Goal: Check status: Check status

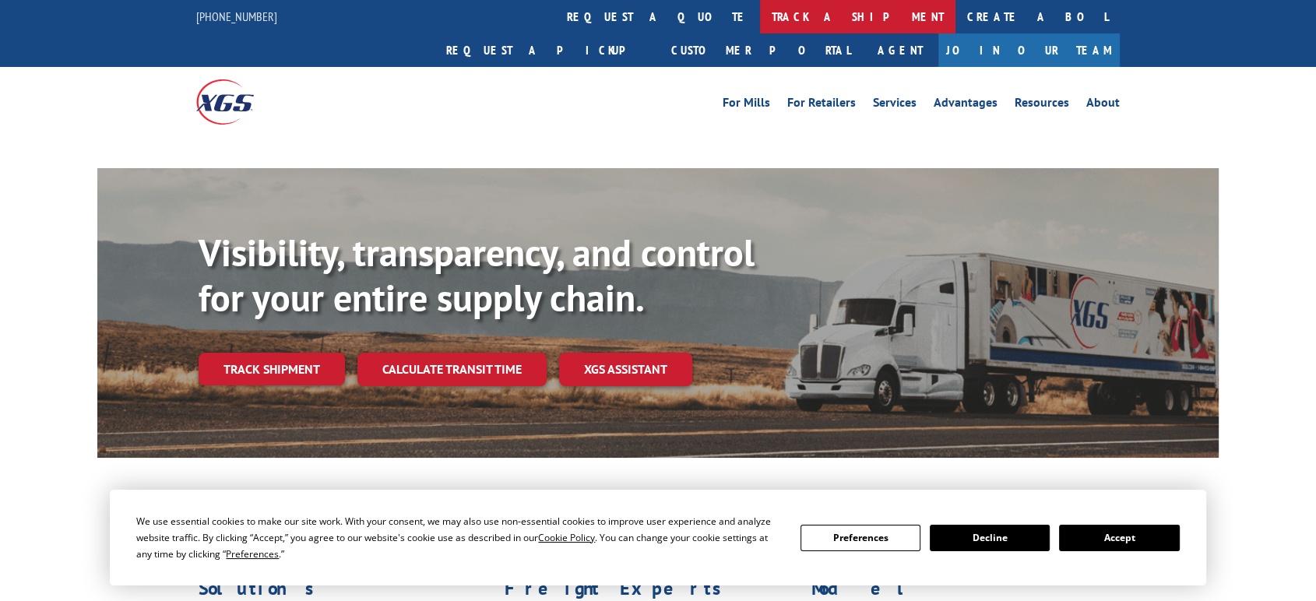
click at [760, 21] on link "track a shipment" at bounding box center [857, 16] width 195 height 33
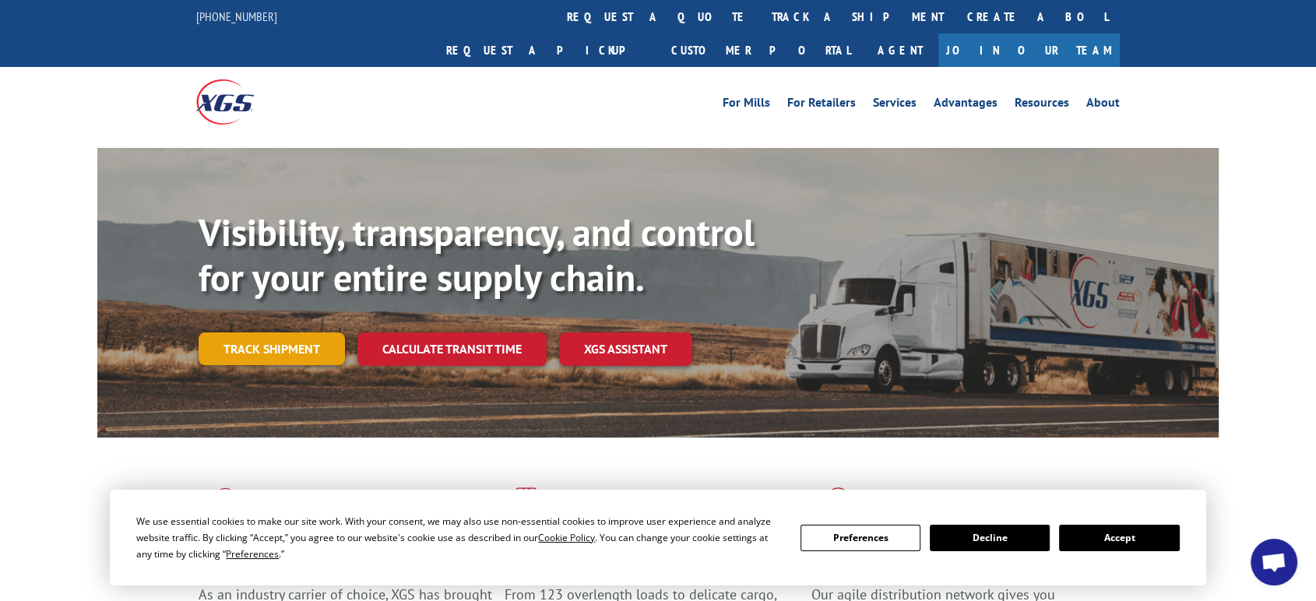
click at [287, 332] on link "Track shipment" at bounding box center [272, 348] width 146 height 33
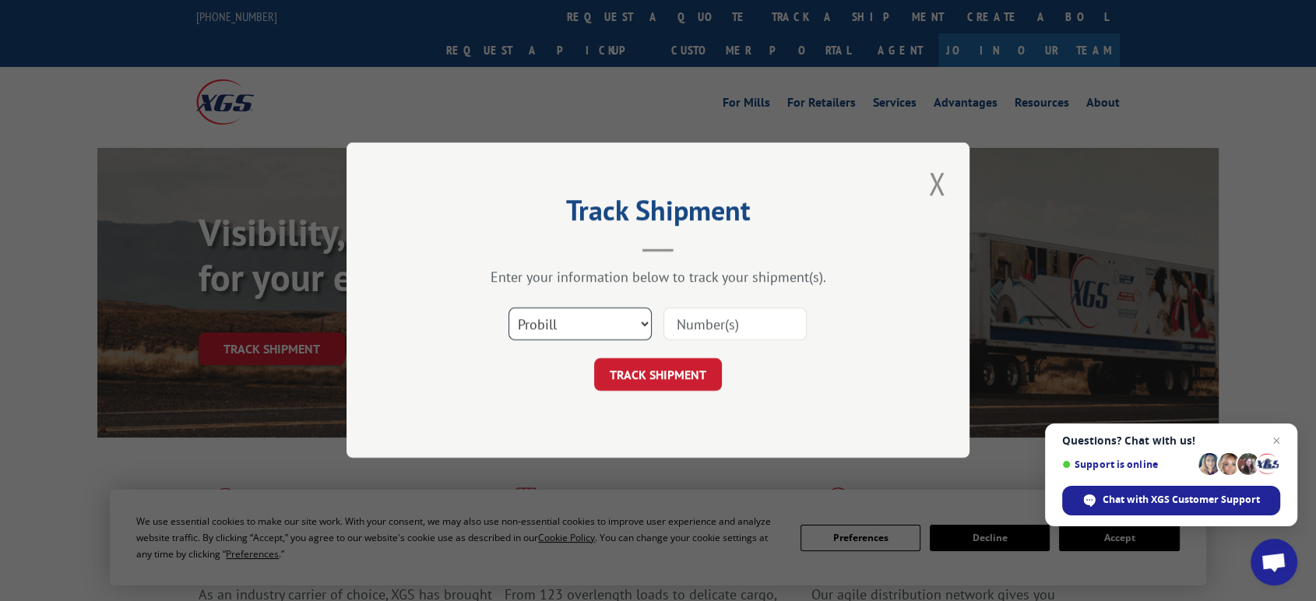
click at [577, 322] on select "Select category... Probill BOL PO" at bounding box center [579, 324] width 143 height 33
select select "bol"
click at [508, 308] on select "Select category... Probill BOL PO" at bounding box center [579, 324] width 143 height 33
click at [724, 328] on input at bounding box center [734, 324] width 143 height 33
type input "06522148"
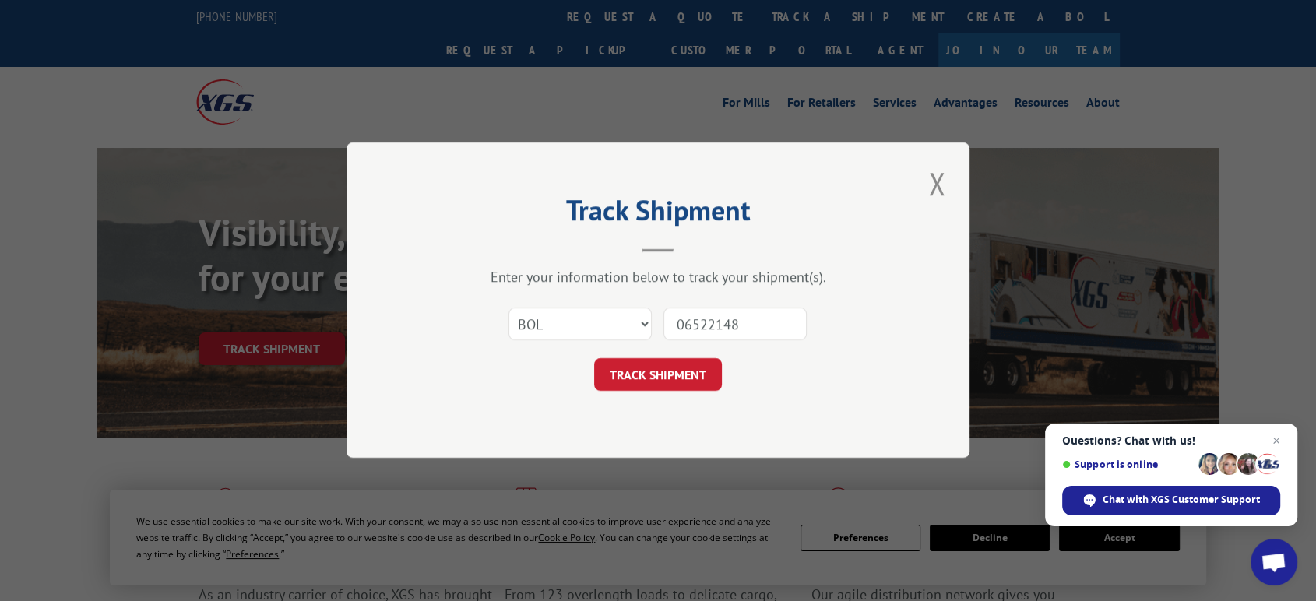
click at [594, 359] on button "TRACK SHIPMENT" at bounding box center [658, 375] width 128 height 33
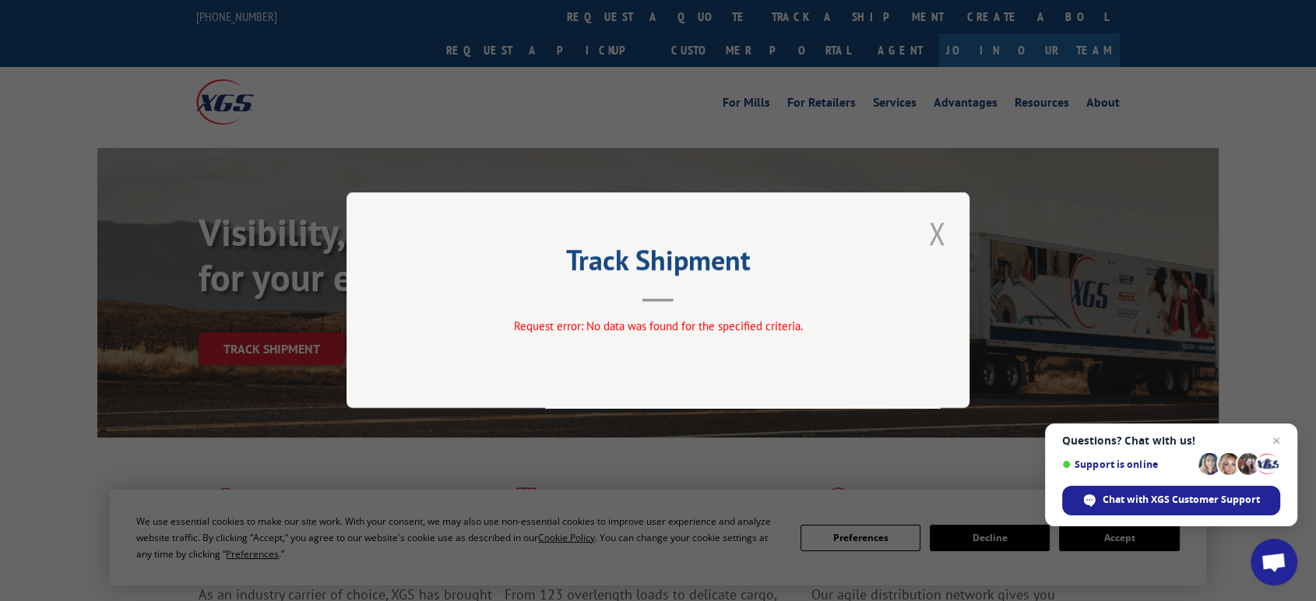
click at [942, 232] on button "Close modal" at bounding box center [936, 233] width 26 height 43
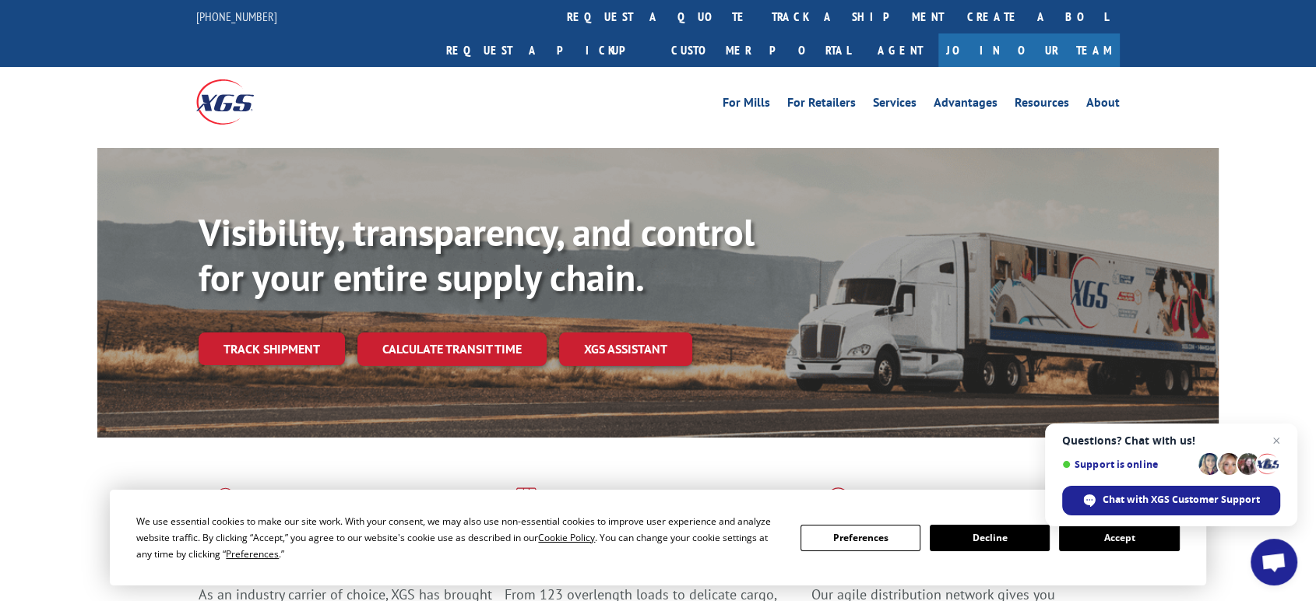
click at [302, 332] on link "Track shipment" at bounding box center [272, 348] width 146 height 33
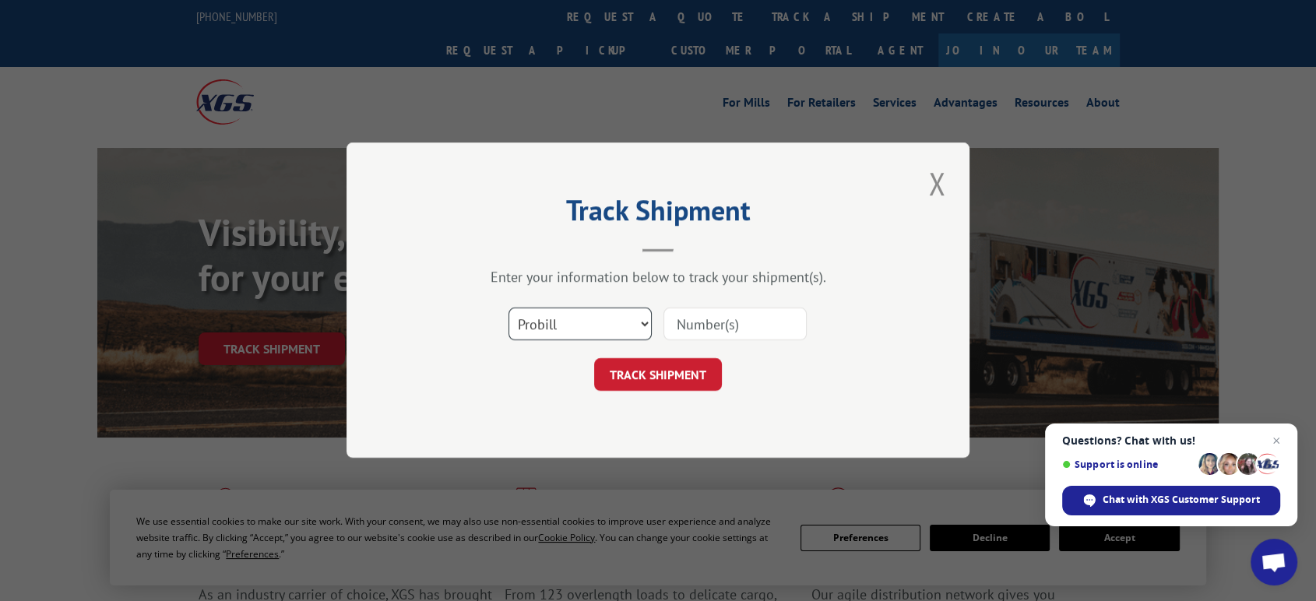
click at [567, 332] on select "Select category... Probill BOL PO" at bounding box center [579, 324] width 143 height 33
select select "po"
click at [508, 308] on select "Select category... Probill BOL PO" at bounding box center [579, 324] width 143 height 33
drag, startPoint x: 708, startPoint y: 329, endPoint x: 723, endPoint y: 322, distance: 16.7
click at [715, 325] on input at bounding box center [734, 324] width 143 height 33
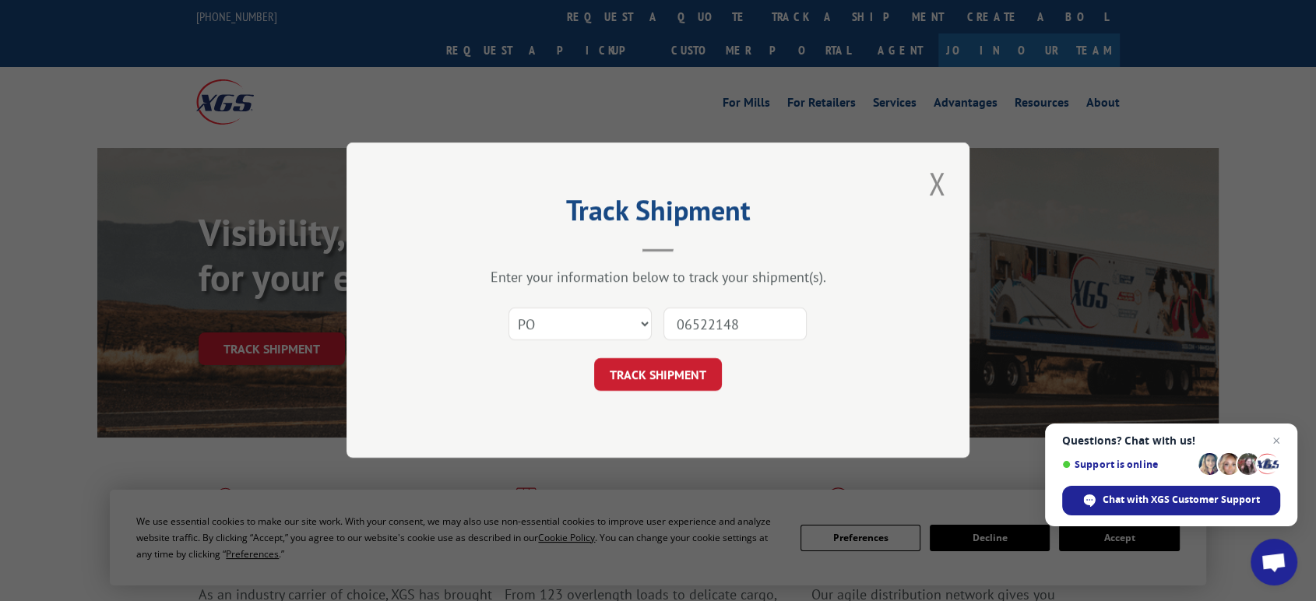
type input "06522148"
click at [594, 359] on button "TRACK SHIPMENT" at bounding box center [658, 375] width 128 height 33
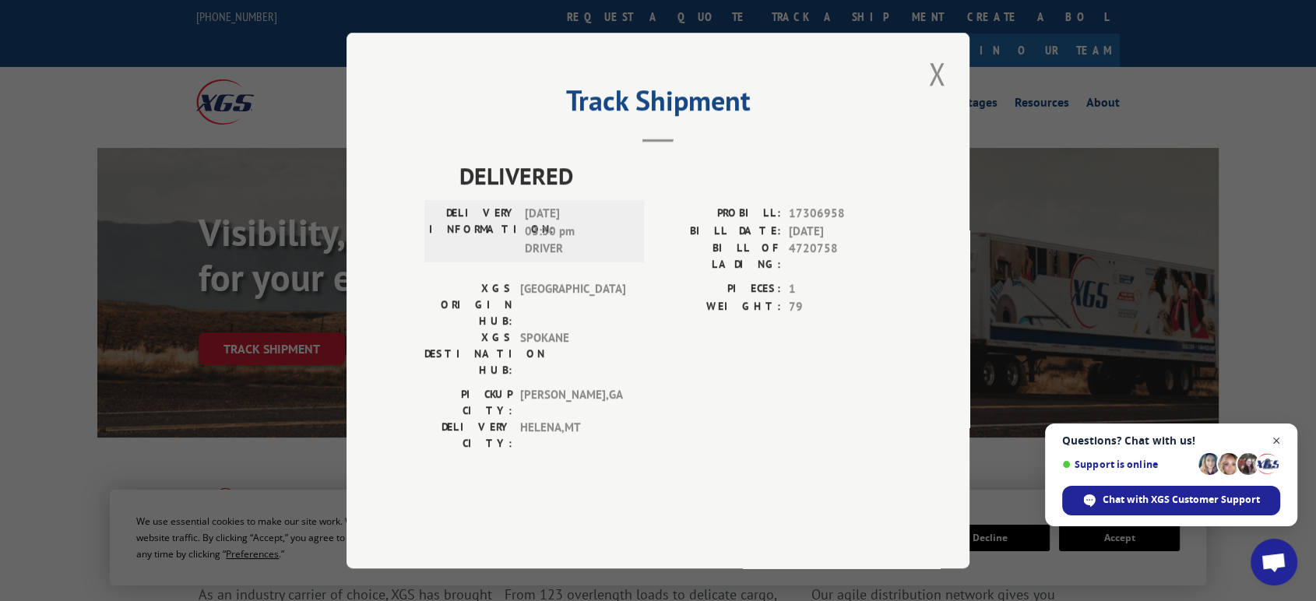
drag, startPoint x: 1277, startPoint y: 441, endPoint x: 1173, endPoint y: 339, distance: 144.8
click at [1272, 432] on span "Open chat" at bounding box center [1276, 440] width 19 height 19
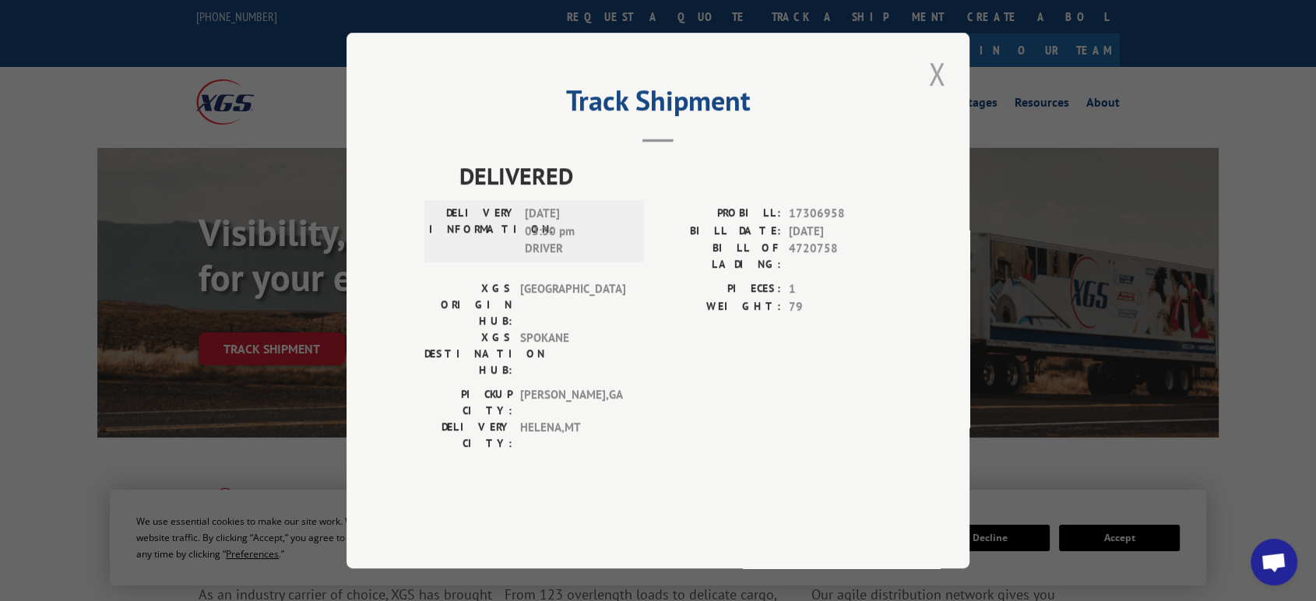
click at [928, 95] on button "Close modal" at bounding box center [936, 73] width 26 height 43
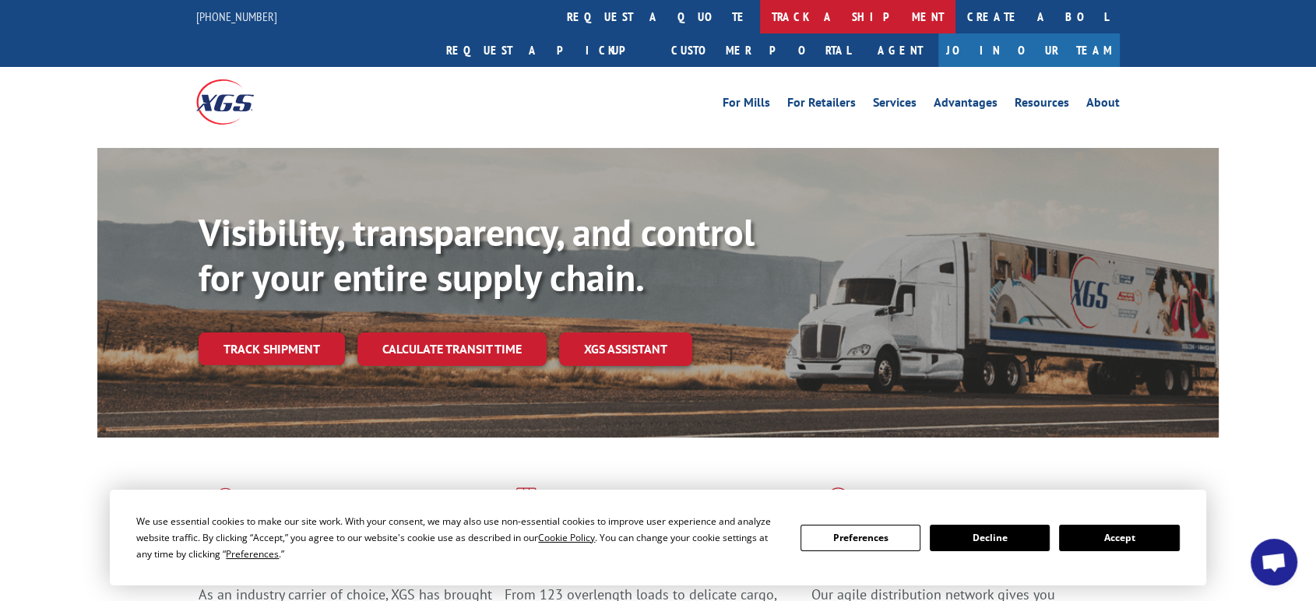
click at [760, 13] on link "track a shipment" at bounding box center [857, 16] width 195 height 33
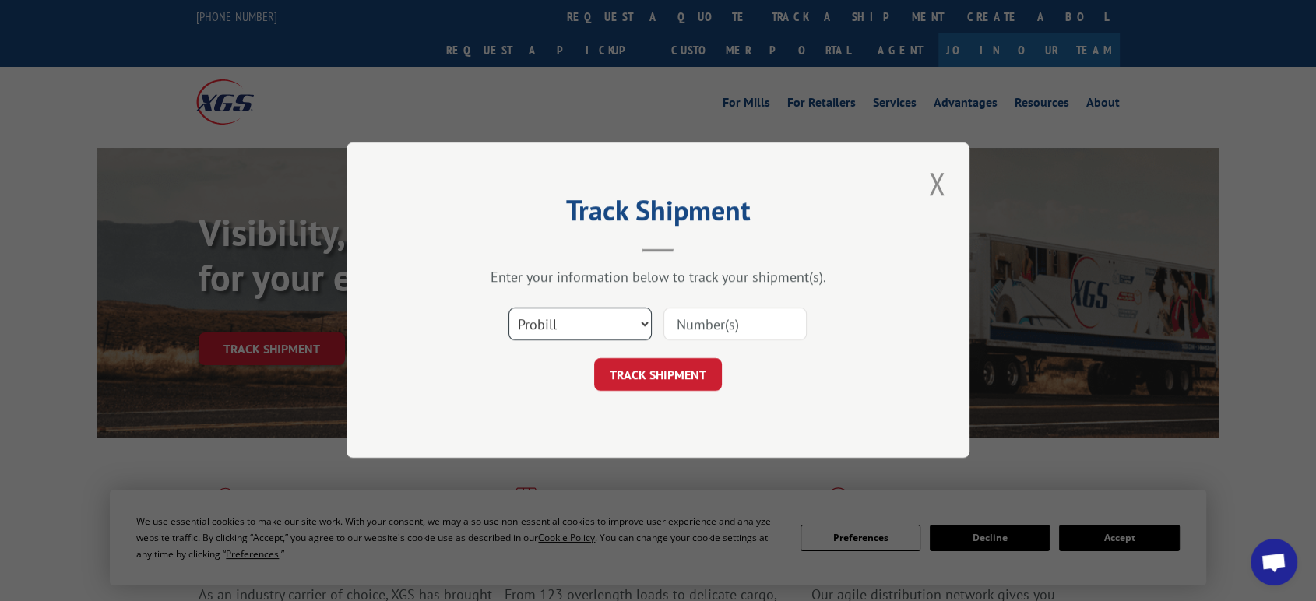
click at [586, 321] on select "Select category... Probill BOL PO" at bounding box center [579, 324] width 143 height 33
select select "po"
click at [508, 308] on select "Select category... Probill BOL PO" at bounding box center [579, 324] width 143 height 33
click at [713, 329] on input at bounding box center [734, 324] width 143 height 33
type input "06522142"
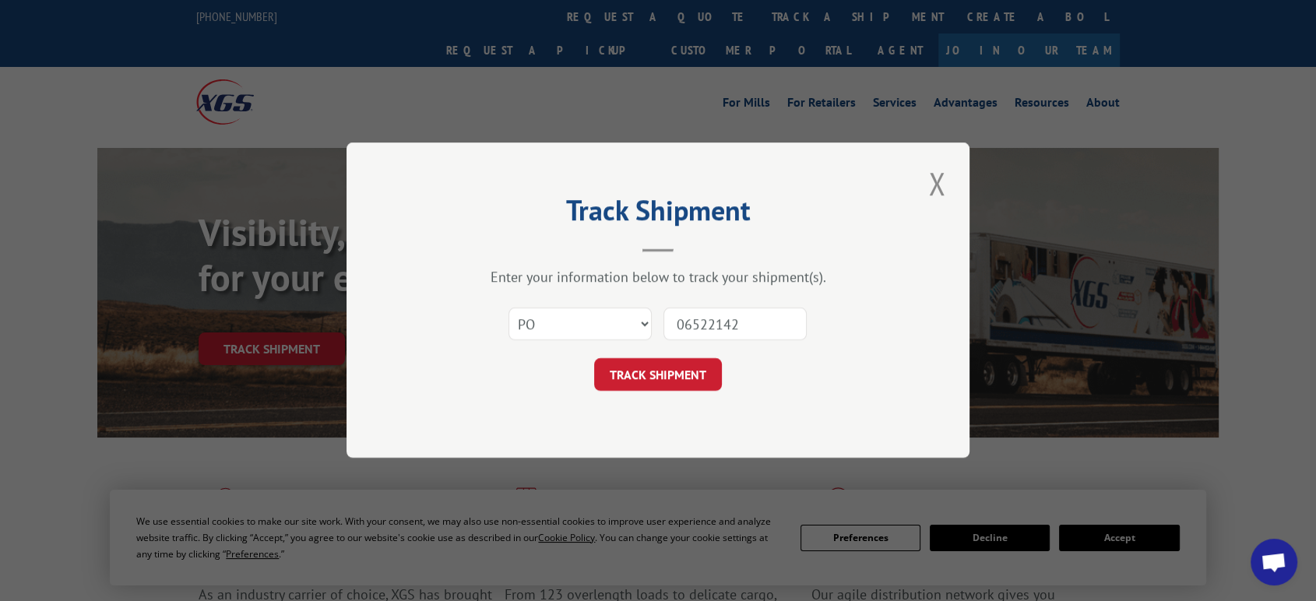
click at [594, 359] on button "TRACK SHIPMENT" at bounding box center [658, 375] width 128 height 33
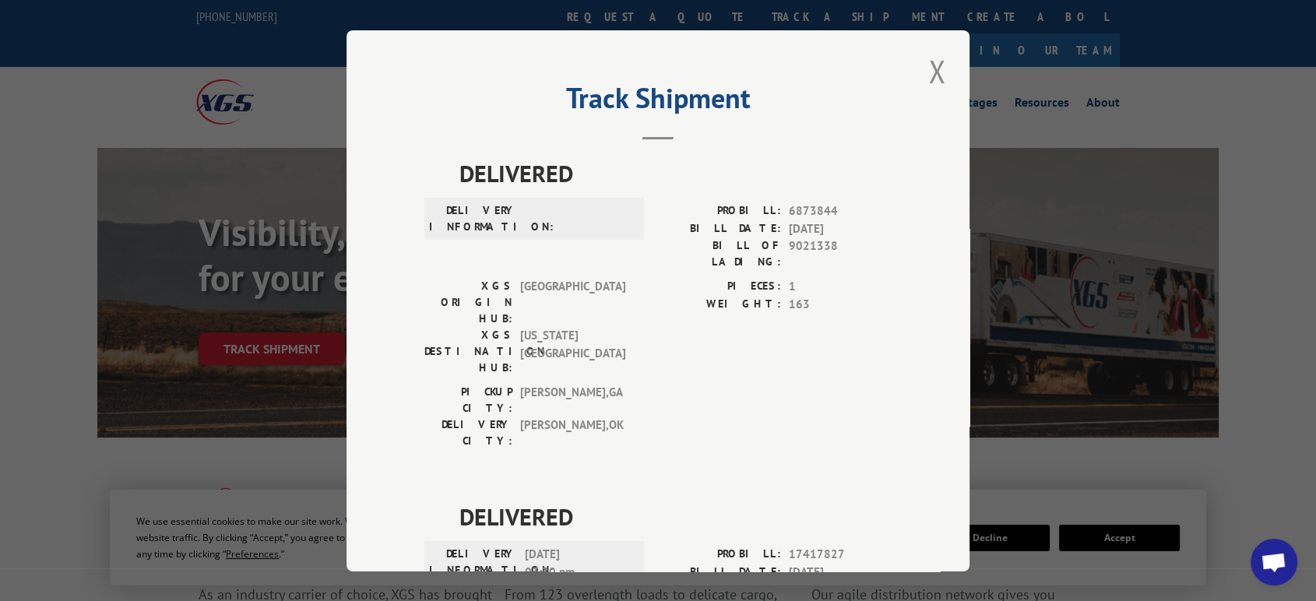
drag, startPoint x: 929, startPoint y: 64, endPoint x: 877, endPoint y: 74, distance: 53.1
click at [929, 62] on button "Close modal" at bounding box center [936, 71] width 26 height 43
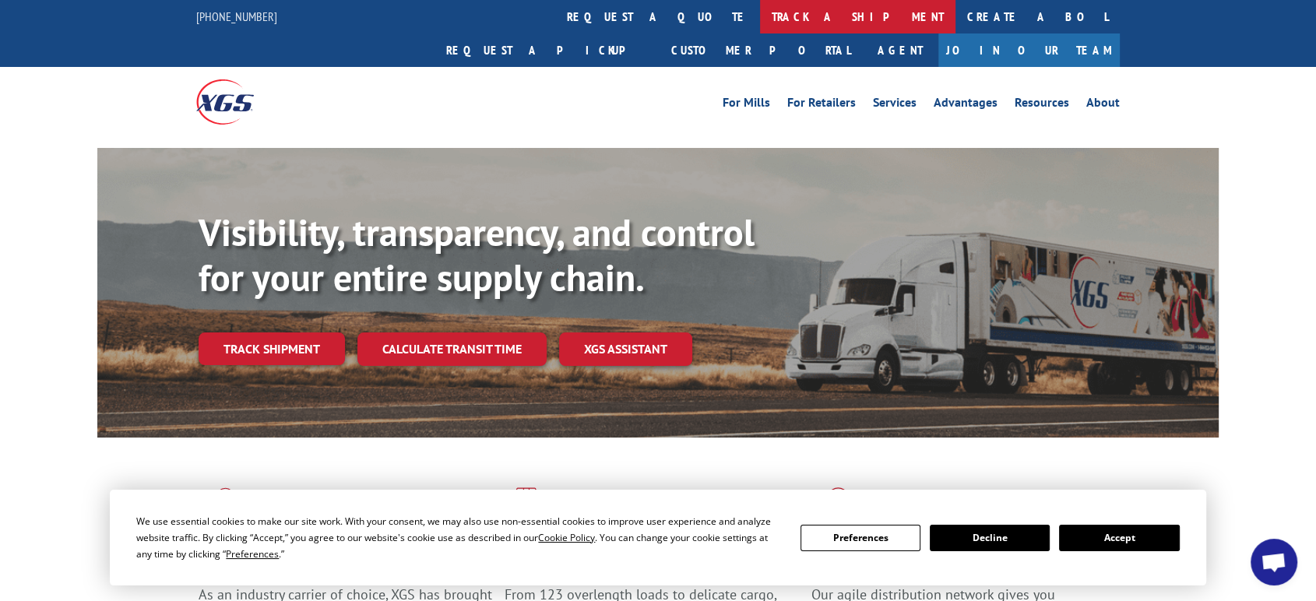
click at [760, 17] on link "track a shipment" at bounding box center [857, 16] width 195 height 33
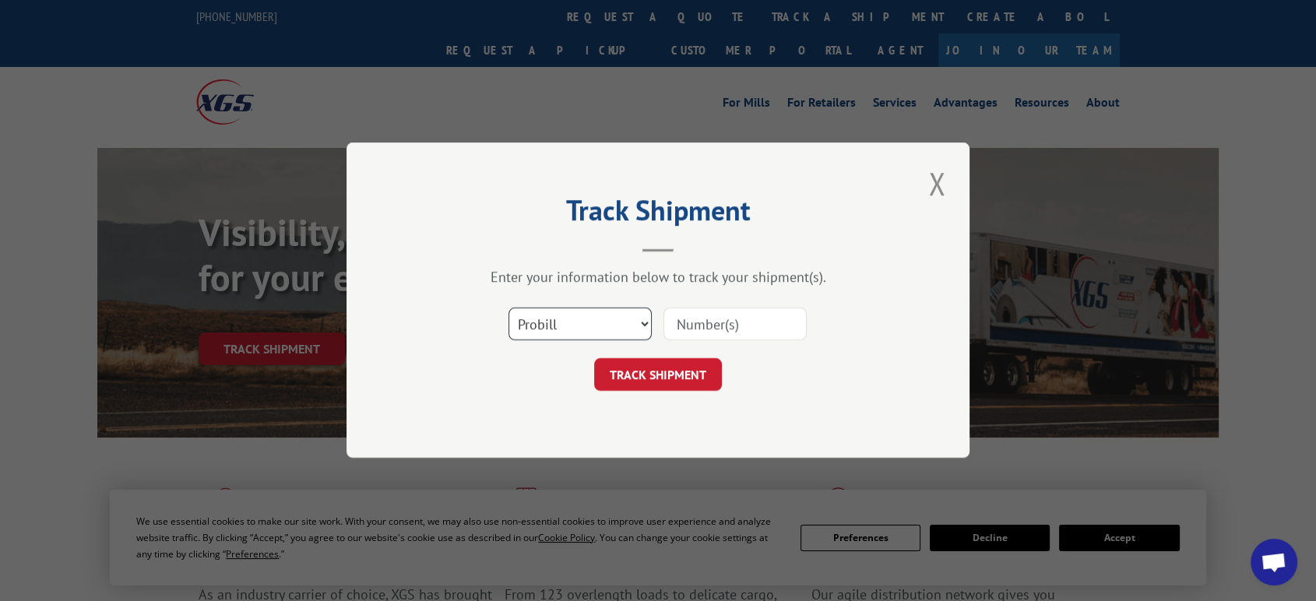
click at [554, 318] on select "Select category... Probill BOL PO" at bounding box center [579, 324] width 143 height 33
select select "po"
click at [508, 308] on select "Select category... Probill BOL PO" at bounding box center [579, 324] width 143 height 33
click at [709, 324] on input at bounding box center [734, 324] width 143 height 33
type input "06522306"
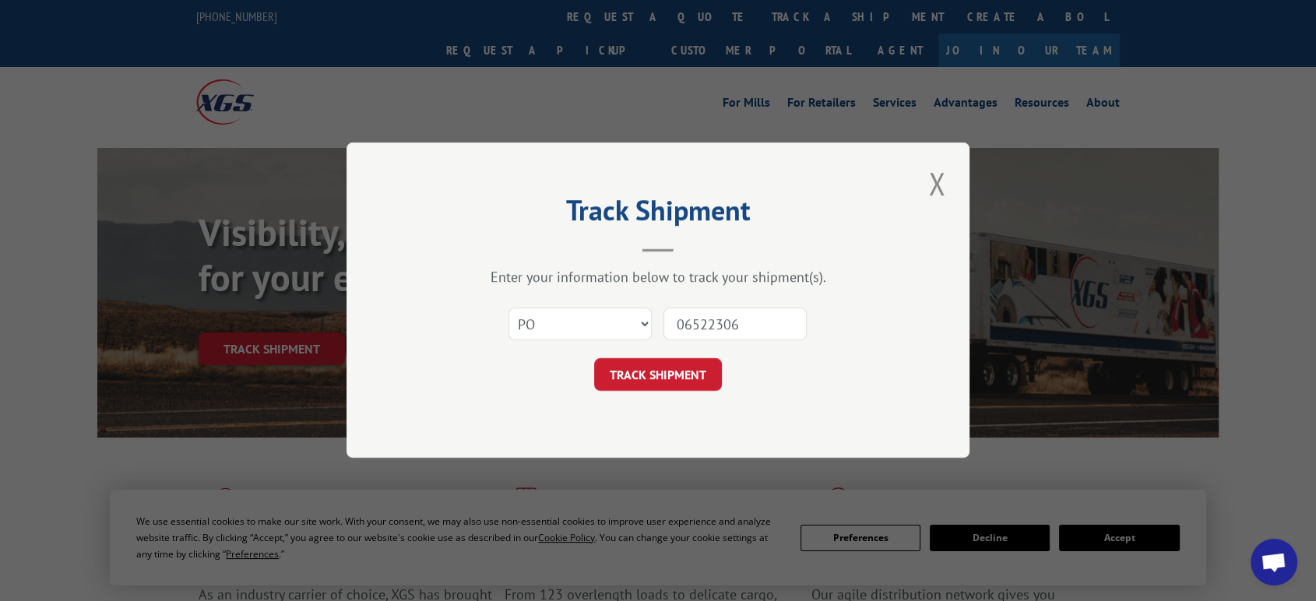
click at [594, 359] on button "TRACK SHIPMENT" at bounding box center [658, 375] width 128 height 33
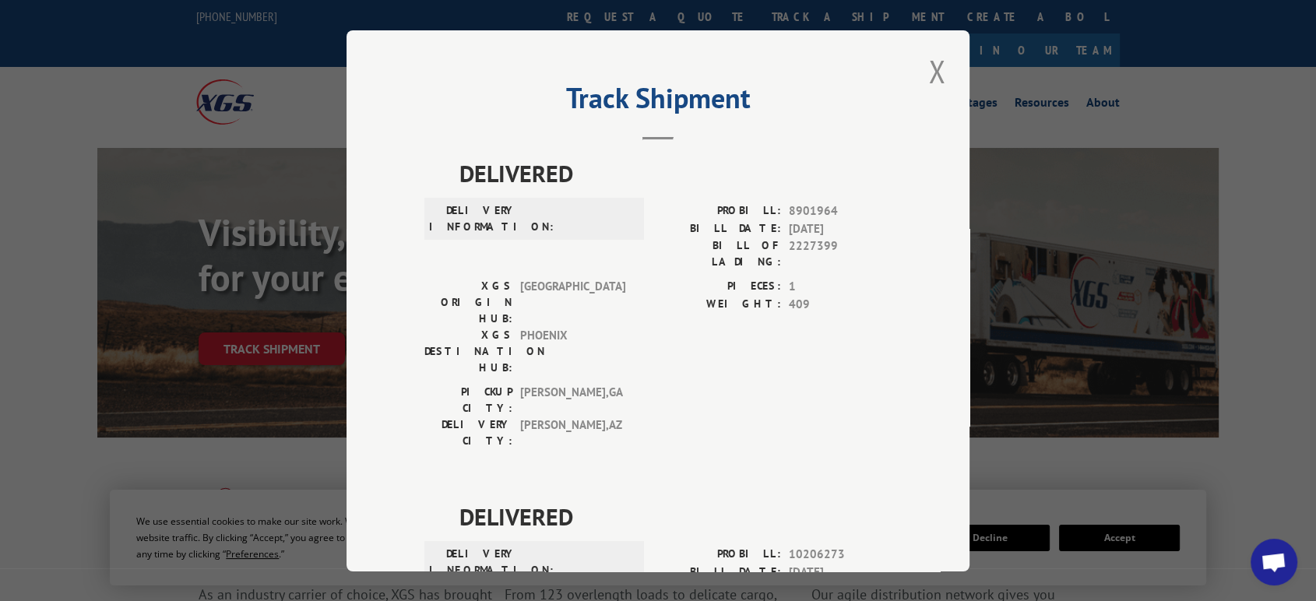
click at [620, 17] on div "Track Shipment DELIVERED DELIVERY INFORMATION: PROBILL: 8901964 BILL DATE: 04/1…" at bounding box center [658, 300] width 1316 height 601
click at [933, 68] on button "Close modal" at bounding box center [936, 71] width 26 height 43
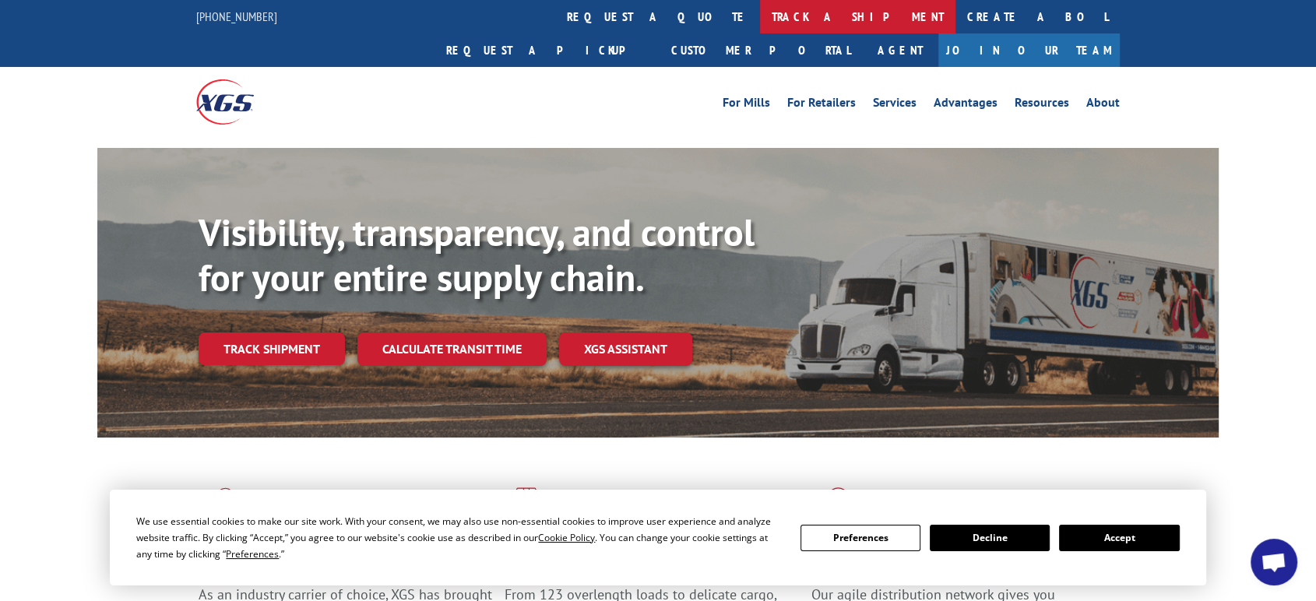
click at [760, 20] on link "track a shipment" at bounding box center [857, 16] width 195 height 33
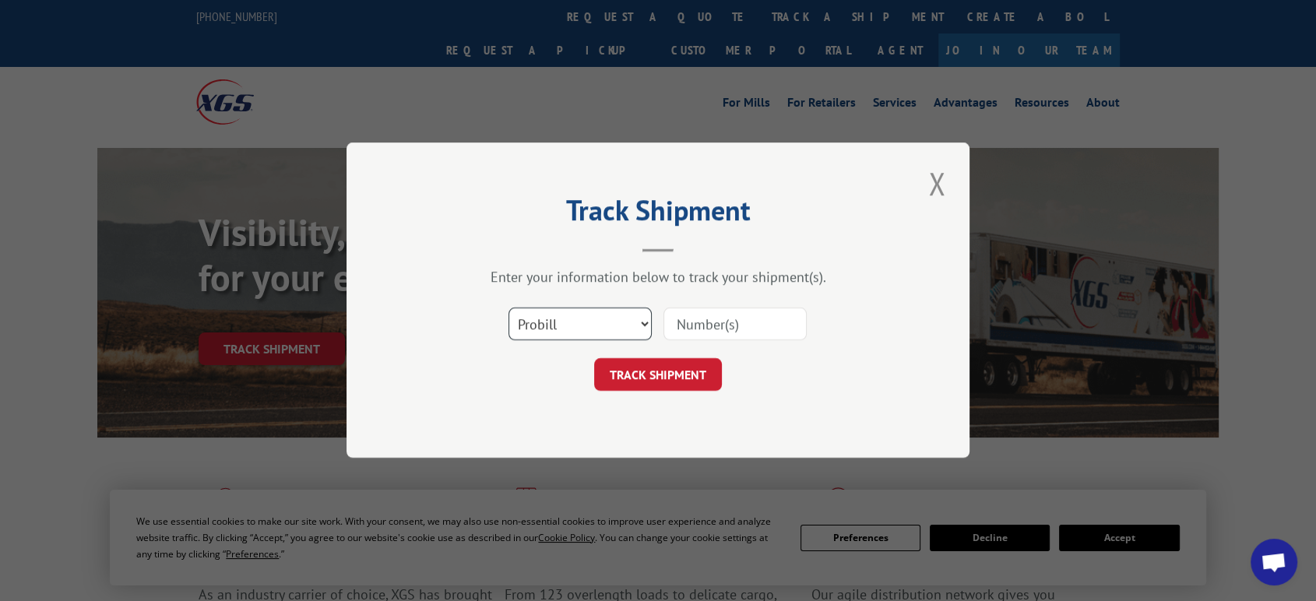
click at [579, 325] on select "Select category... Probill BOL PO" at bounding box center [579, 324] width 143 height 33
select select "po"
click at [508, 308] on select "Select category... Probill BOL PO" at bounding box center [579, 324] width 143 height 33
drag, startPoint x: 691, startPoint y: 328, endPoint x: 947, endPoint y: 353, distance: 256.7
click at [712, 327] on input at bounding box center [734, 324] width 143 height 33
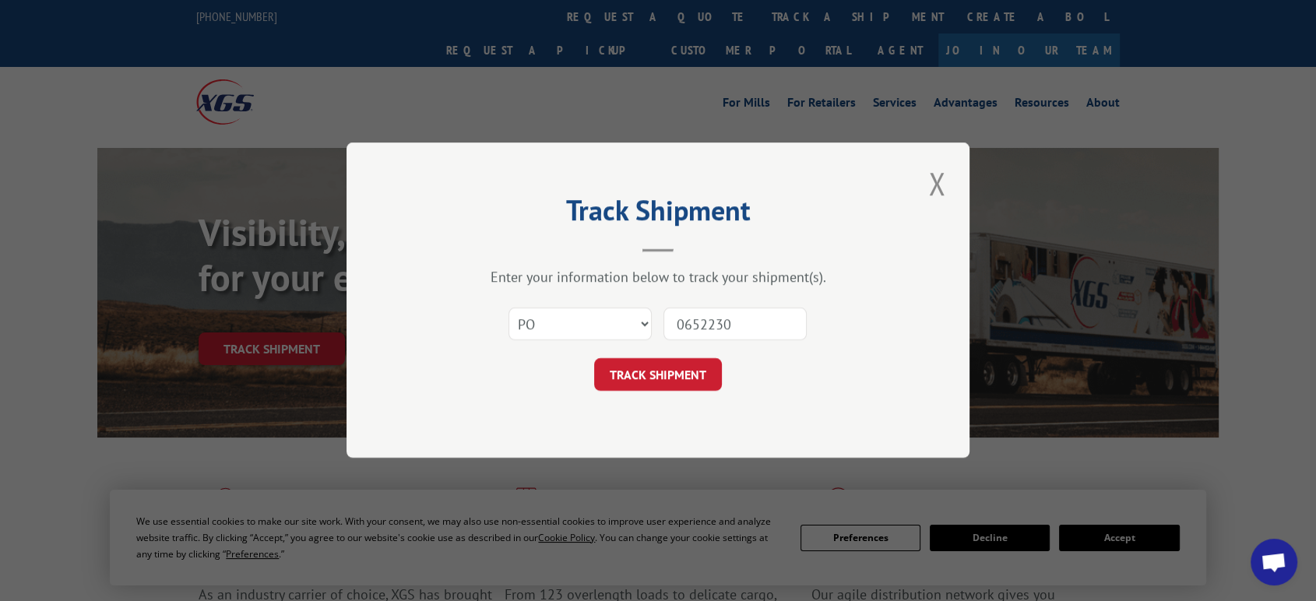
type input "06522302"
click button "TRACK SHIPMENT" at bounding box center [658, 375] width 128 height 33
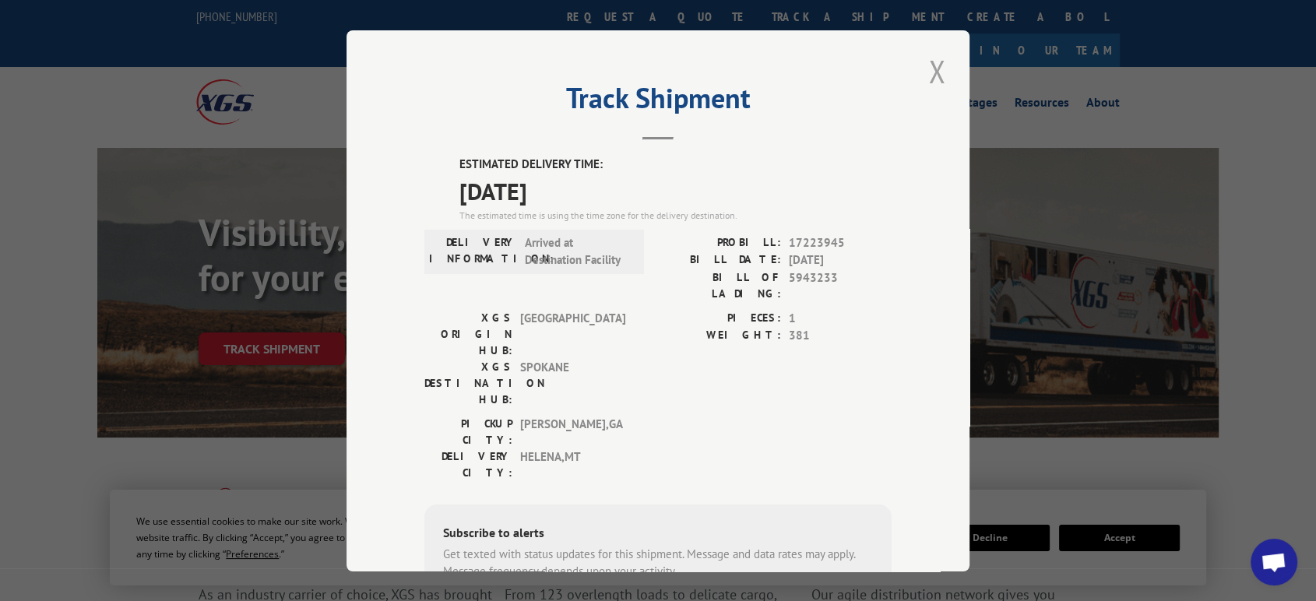
click at [936, 68] on button "Close modal" at bounding box center [936, 71] width 26 height 43
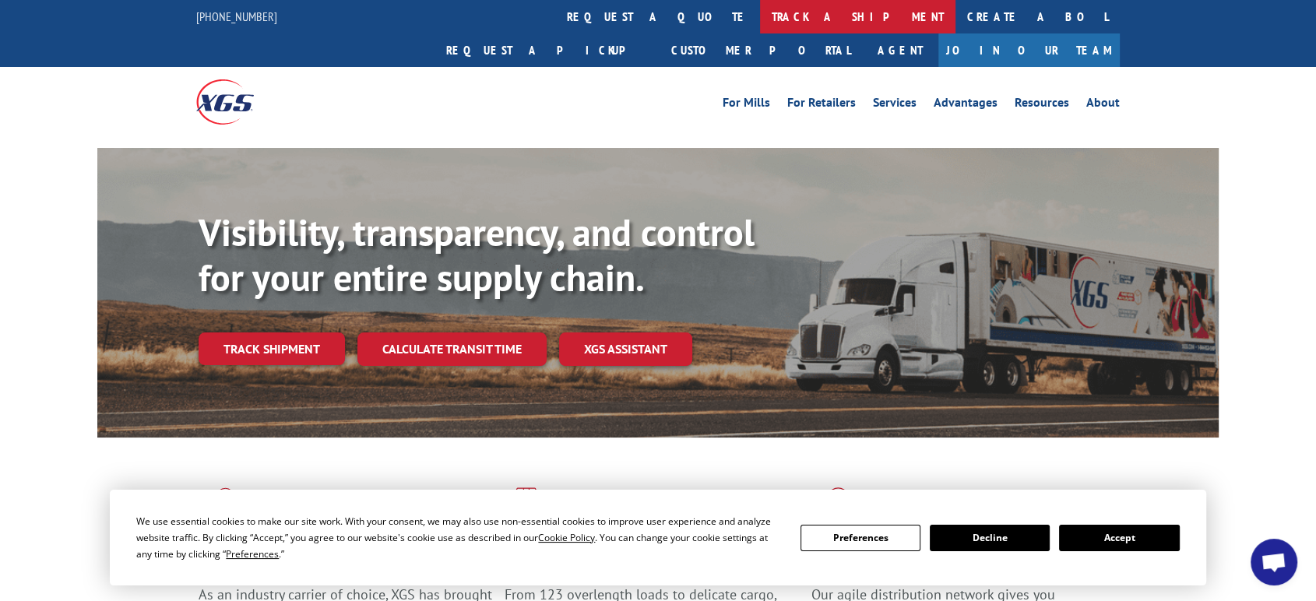
click at [760, 12] on link "track a shipment" at bounding box center [857, 16] width 195 height 33
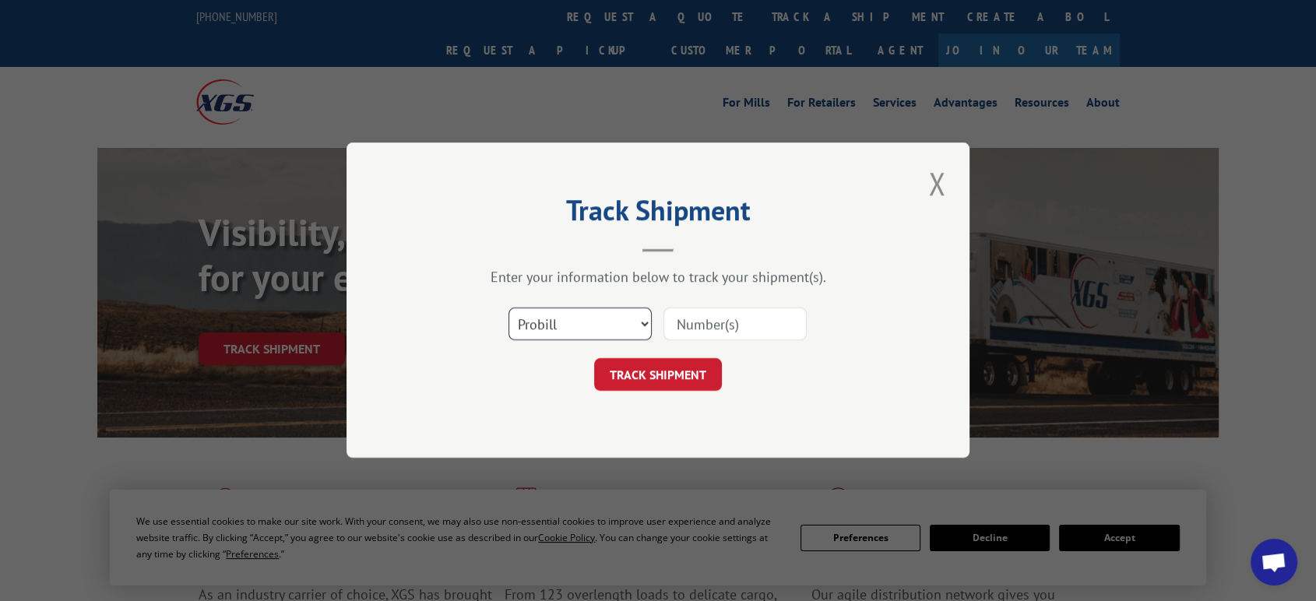
click at [575, 315] on select "Select category... Probill BOL PO" at bounding box center [579, 324] width 143 height 33
select select "bol"
click at [508, 308] on select "Select category... Probill BOL PO" at bounding box center [579, 324] width 143 height 33
drag, startPoint x: 677, startPoint y: 326, endPoint x: 710, endPoint y: 322, distance: 32.9
click at [702, 322] on input at bounding box center [734, 324] width 143 height 33
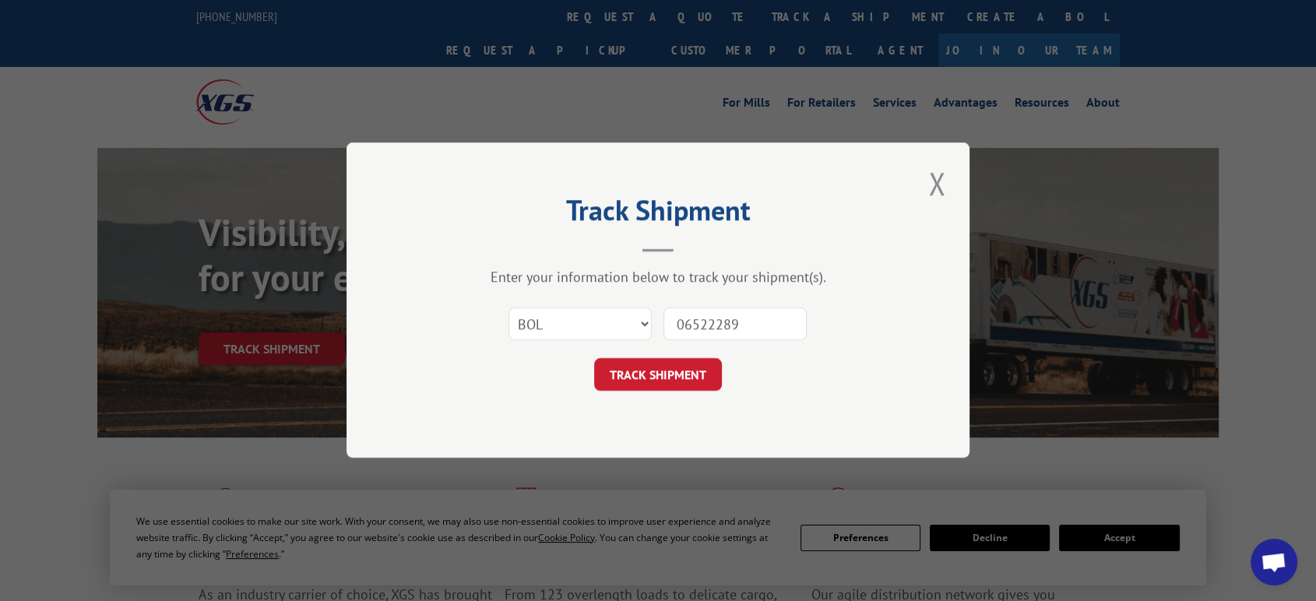
type input "06522289"
click at [594, 359] on button "TRACK SHIPMENT" at bounding box center [658, 375] width 128 height 33
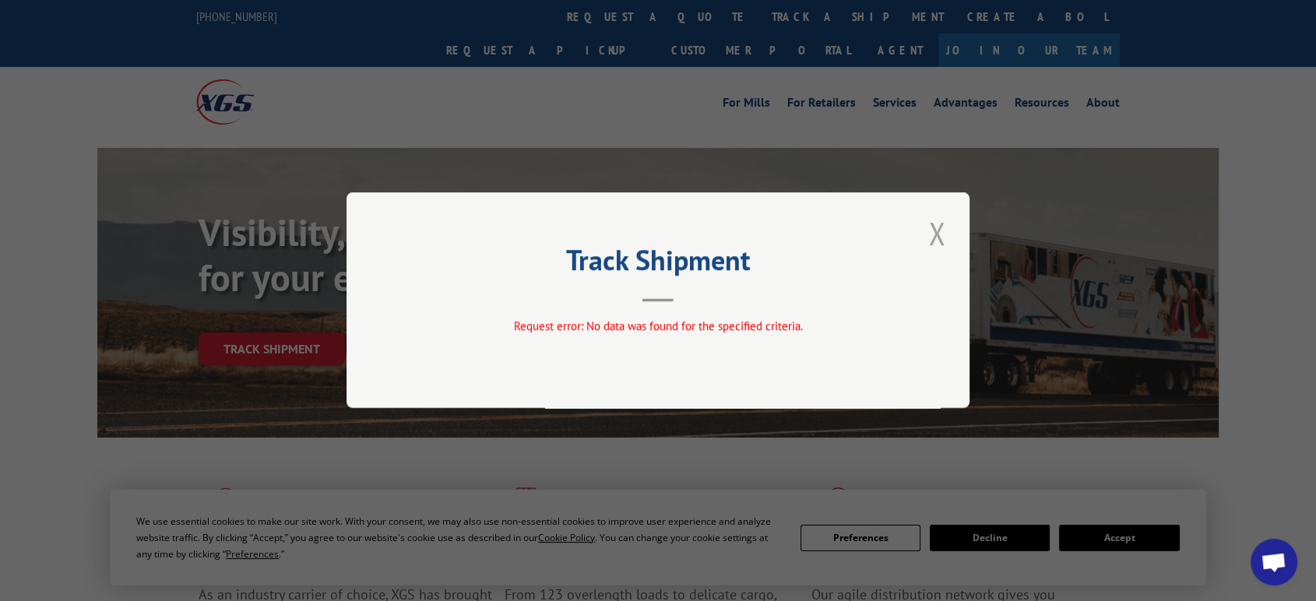
drag, startPoint x: 944, startPoint y: 230, endPoint x: 866, endPoint y: 198, distance: 84.9
click at [943, 229] on button "Close modal" at bounding box center [936, 233] width 26 height 43
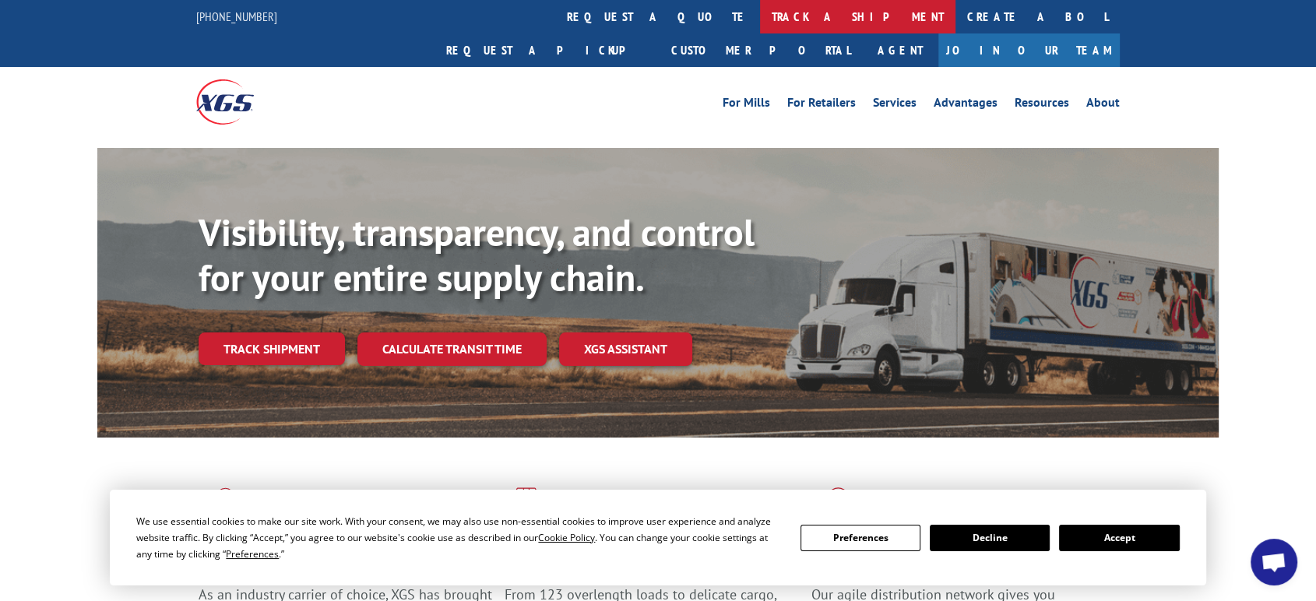
click at [760, 13] on link "track a shipment" at bounding box center [857, 16] width 195 height 33
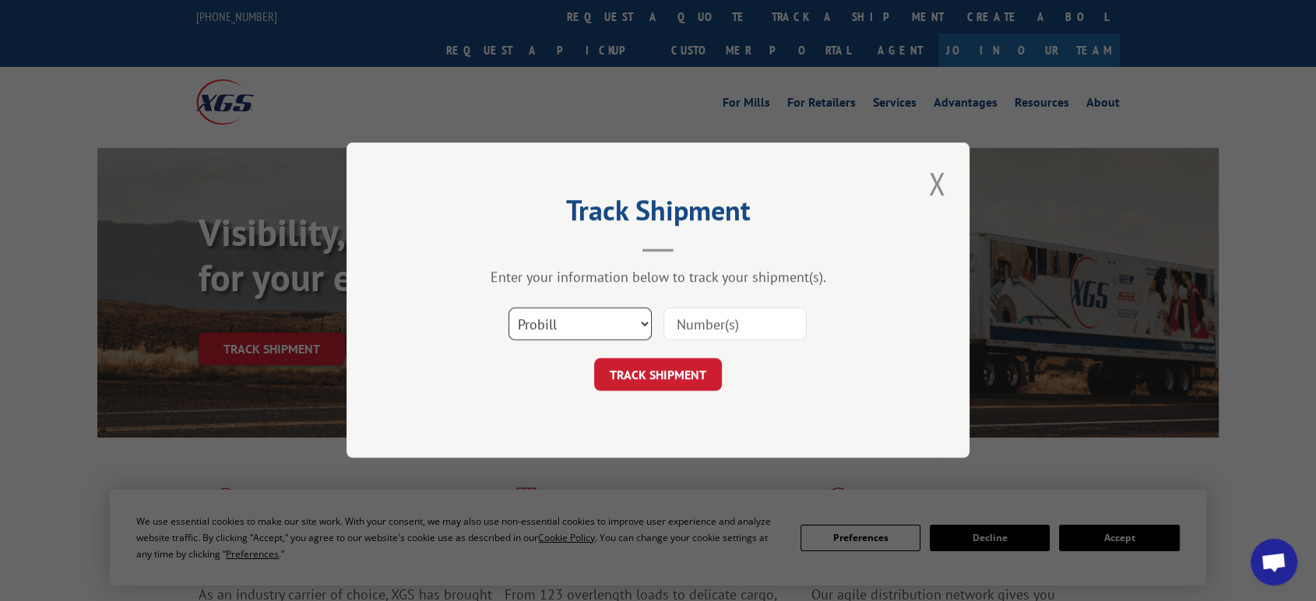
click at [567, 316] on select "Select category... Probill BOL PO" at bounding box center [579, 324] width 143 height 33
select select "po"
click at [508, 308] on select "Select category... Probill BOL PO" at bounding box center [579, 324] width 143 height 33
drag, startPoint x: 694, startPoint y: 322, endPoint x: 709, endPoint y: 320, distance: 15.0
click at [695, 322] on input at bounding box center [734, 324] width 143 height 33
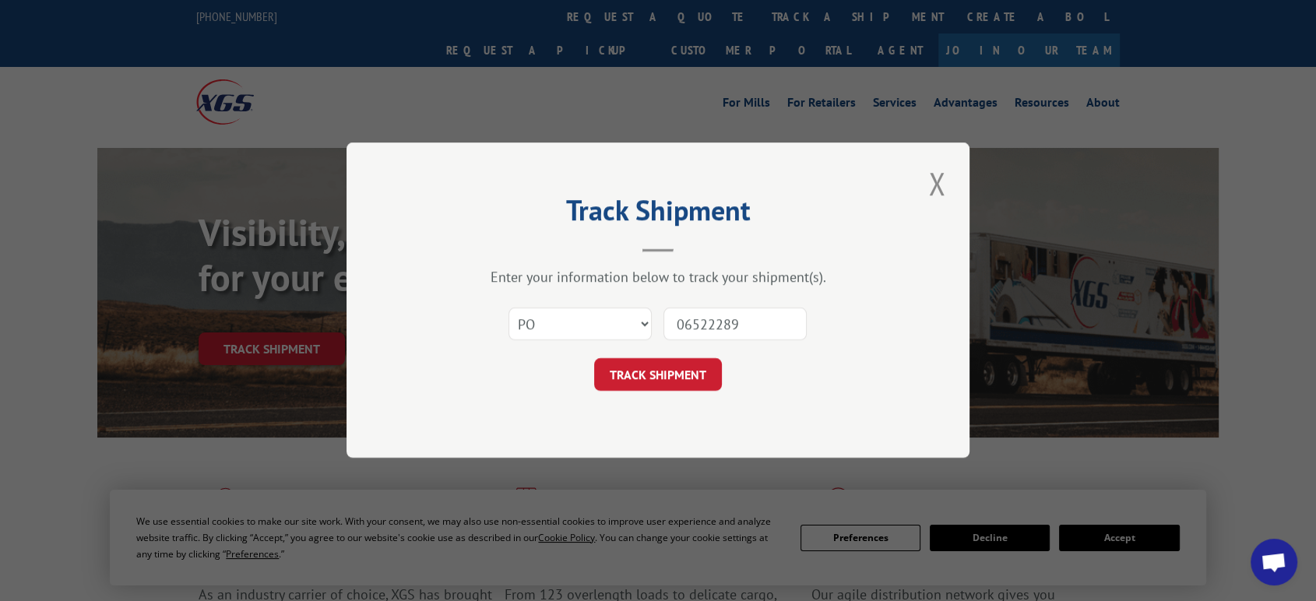
type input "06522289"
click at [594, 359] on button "TRACK SHIPMENT" at bounding box center [658, 375] width 128 height 33
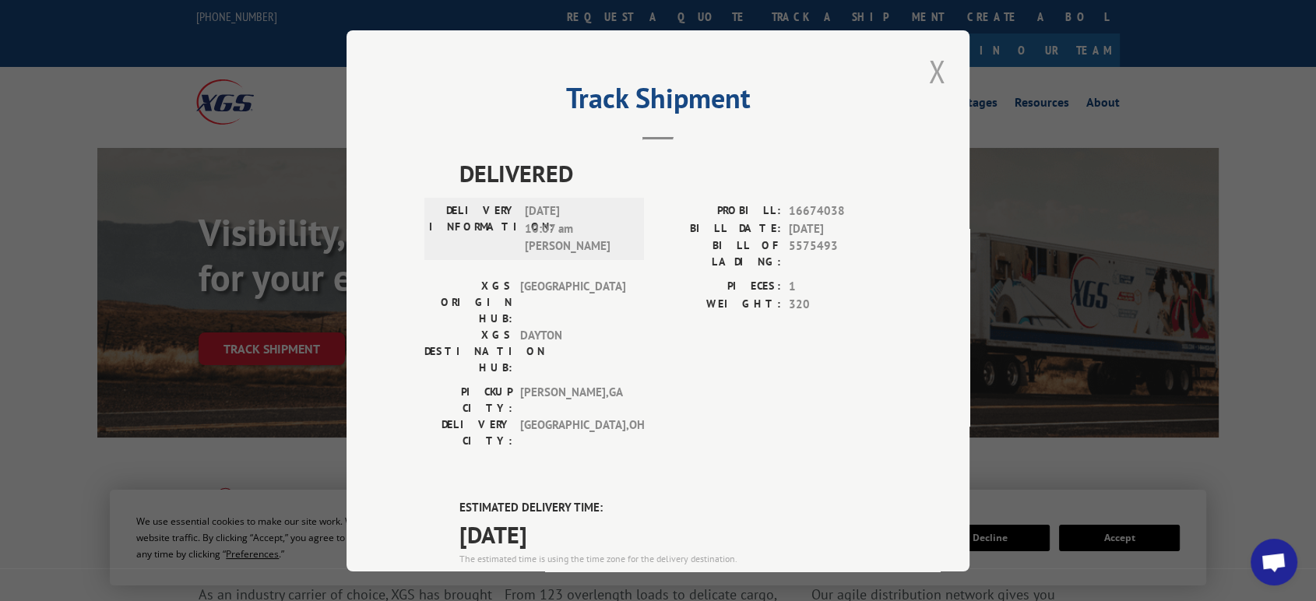
click at [929, 66] on button "Close modal" at bounding box center [936, 71] width 26 height 43
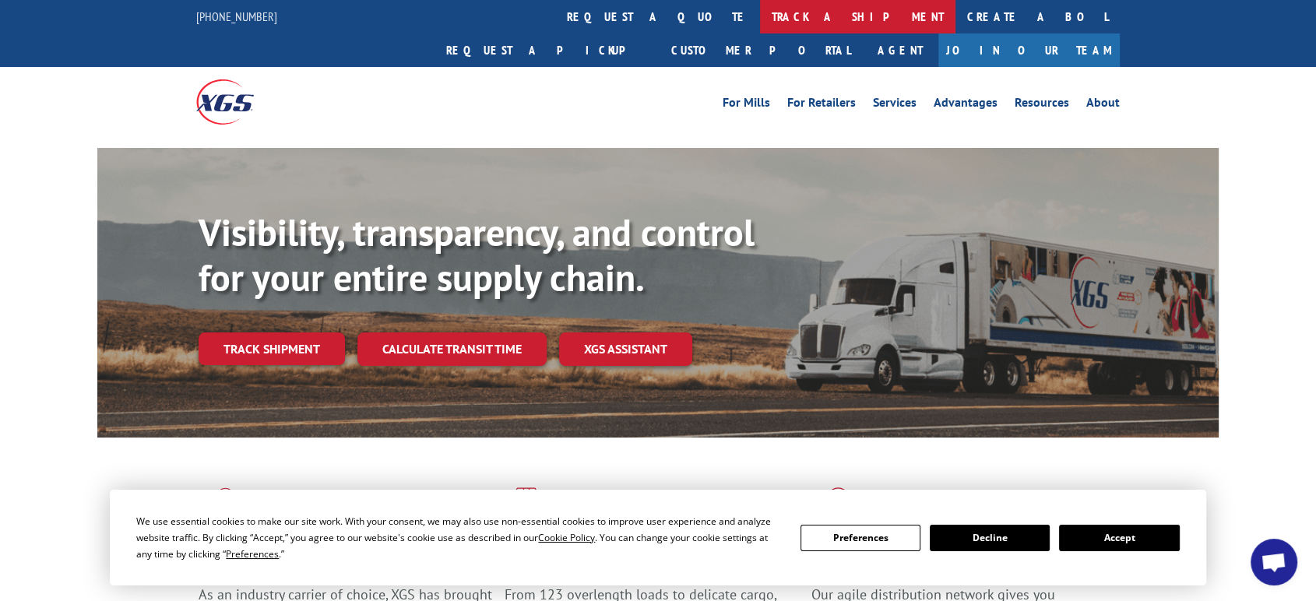
click at [760, 22] on link "track a shipment" at bounding box center [857, 16] width 195 height 33
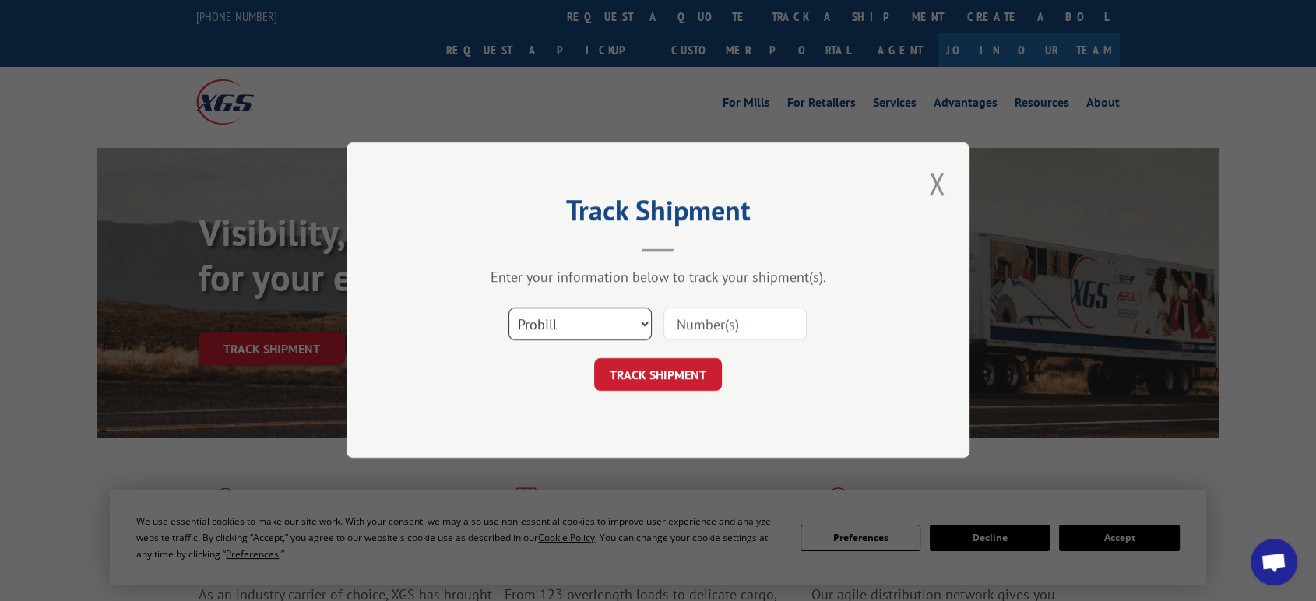
click at [593, 323] on select "Select category... Probill BOL PO" at bounding box center [579, 324] width 143 height 33
select select "po"
click at [508, 308] on select "Select category... Probill BOL PO" at bounding box center [579, 324] width 143 height 33
drag, startPoint x: 705, startPoint y: 329, endPoint x: 1082, endPoint y: 269, distance: 380.7
click at [719, 326] on input at bounding box center [734, 324] width 143 height 33
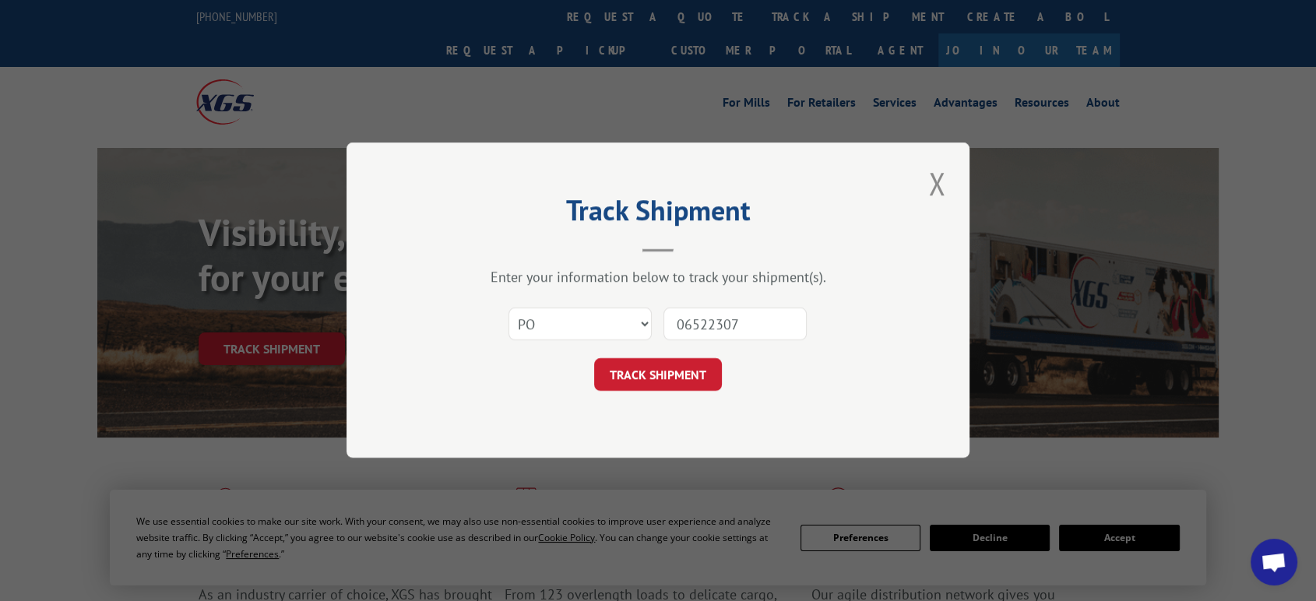
type input "06522307"
click at [594, 359] on button "TRACK SHIPMENT" at bounding box center [658, 375] width 128 height 33
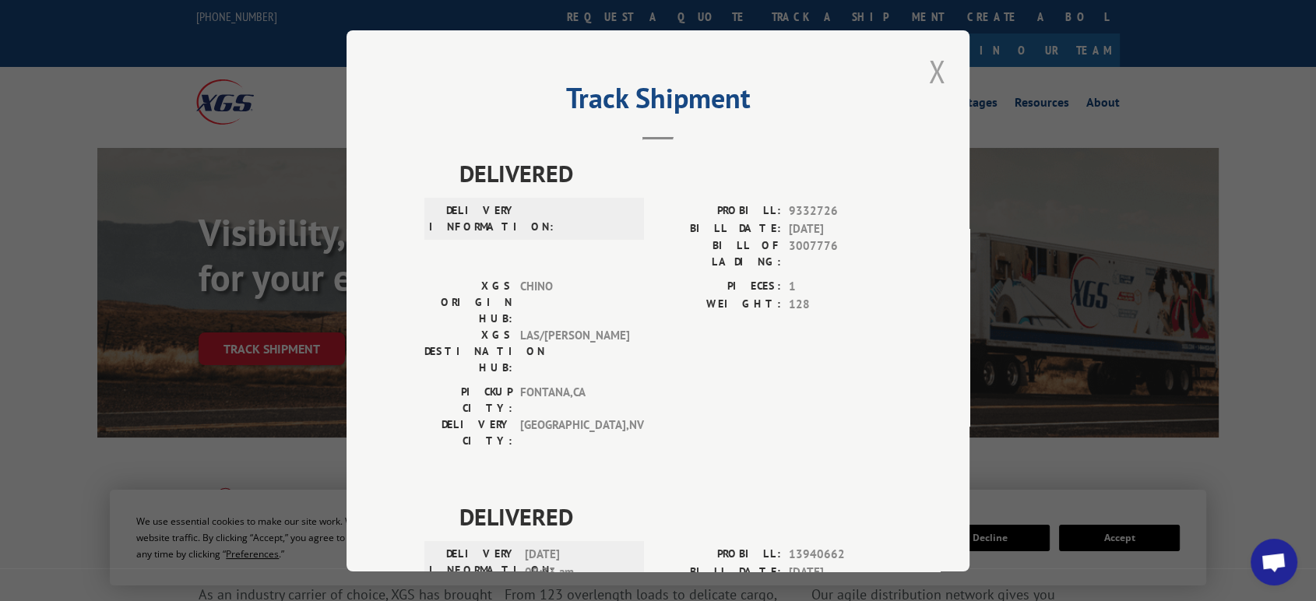
drag, startPoint x: 930, startPoint y: 76, endPoint x: 705, endPoint y: 95, distance: 226.6
click at [923, 78] on button "Close modal" at bounding box center [936, 71] width 26 height 43
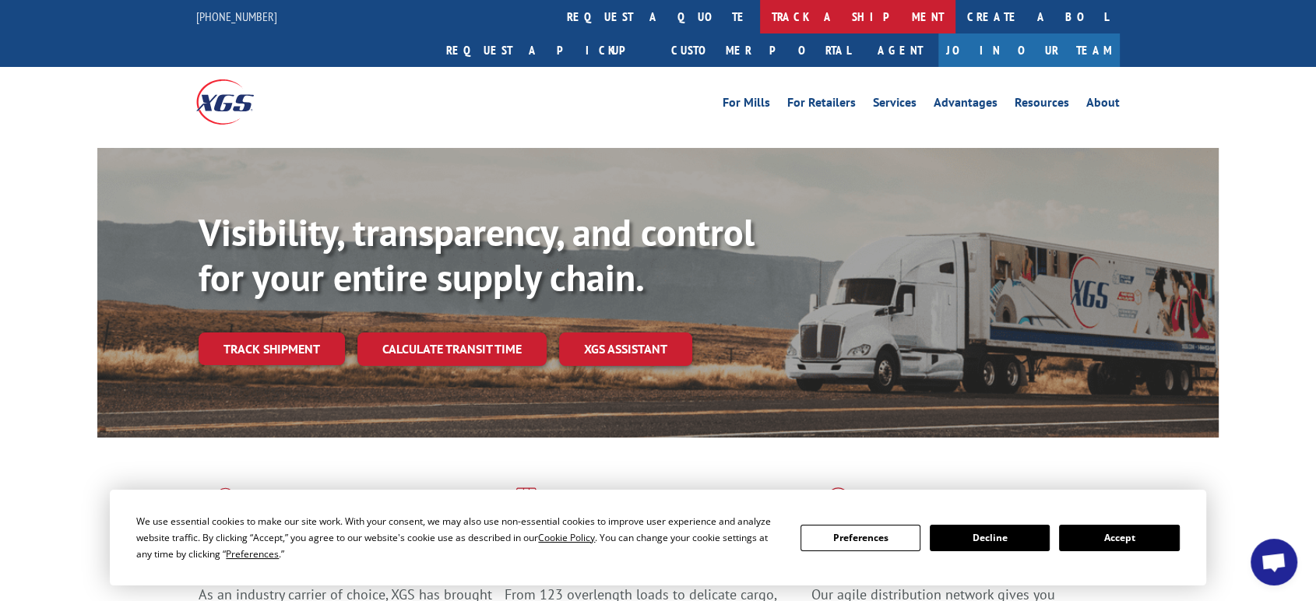
drag, startPoint x: 643, startPoint y: 13, endPoint x: 630, endPoint y: 190, distance: 177.2
click at [760, 14] on link "track a shipment" at bounding box center [857, 16] width 195 height 33
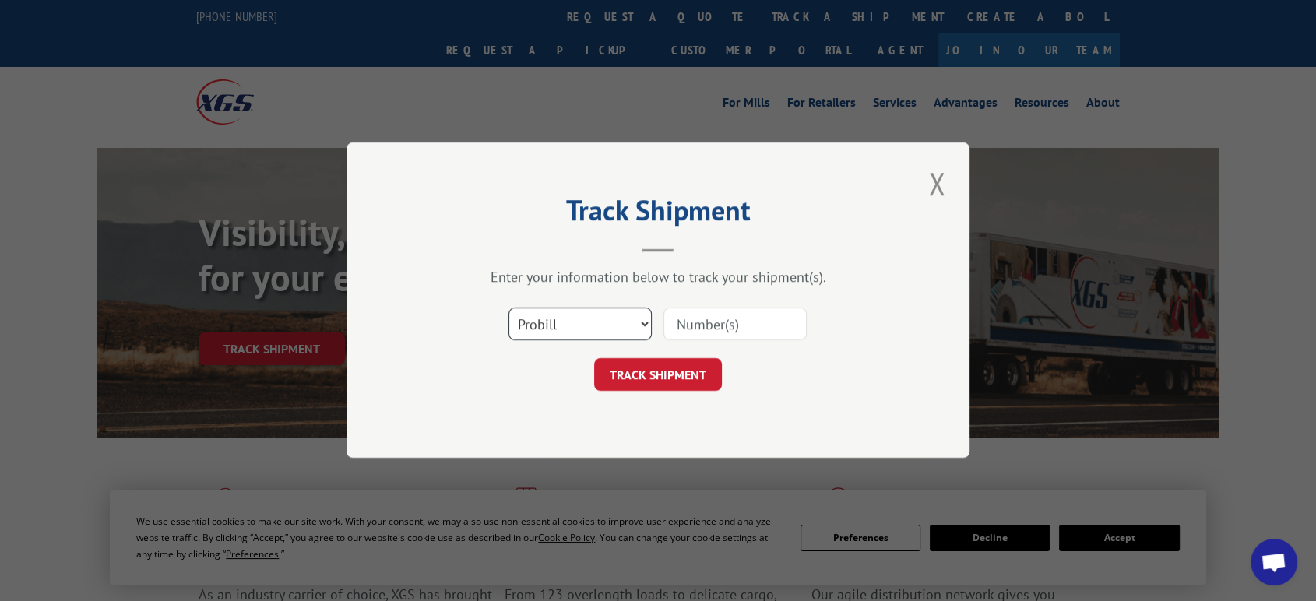
click at [557, 322] on select "Select category... Probill BOL PO" at bounding box center [579, 324] width 143 height 33
select select "po"
click at [508, 308] on select "Select category... Probill BOL PO" at bounding box center [579, 324] width 143 height 33
drag, startPoint x: 712, startPoint y: 329, endPoint x: 1317, endPoint y: 395, distance: 609.4
click at [749, 331] on input at bounding box center [734, 324] width 143 height 33
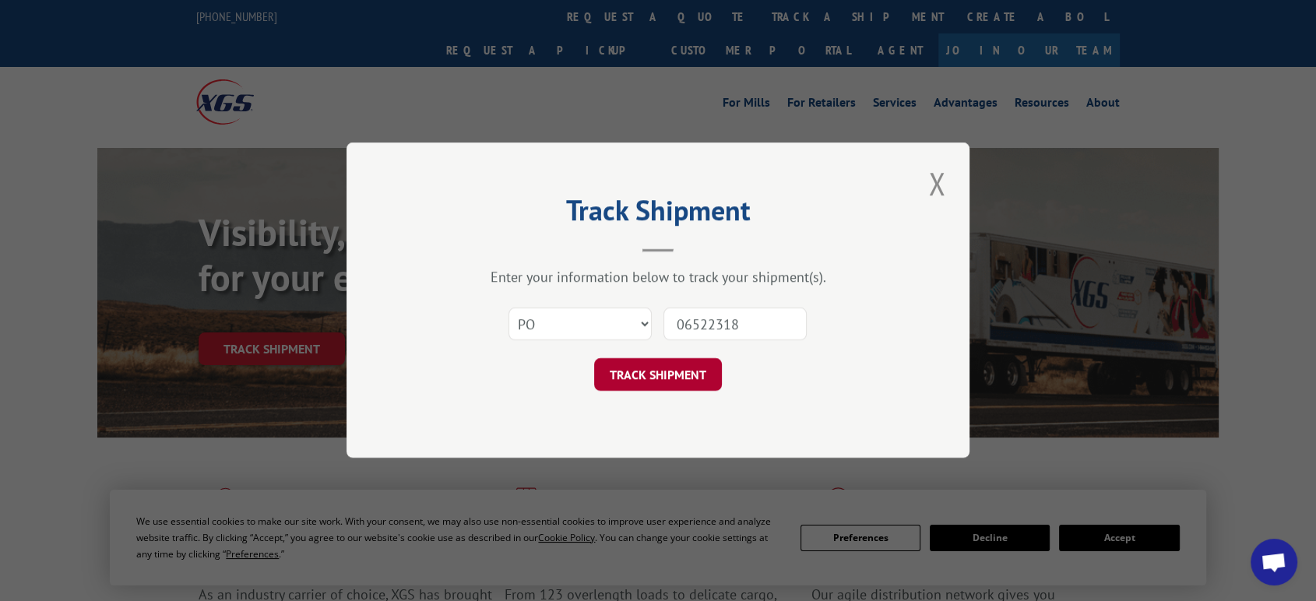
type input "06522318"
click at [638, 367] on button "TRACK SHIPMENT" at bounding box center [658, 375] width 128 height 33
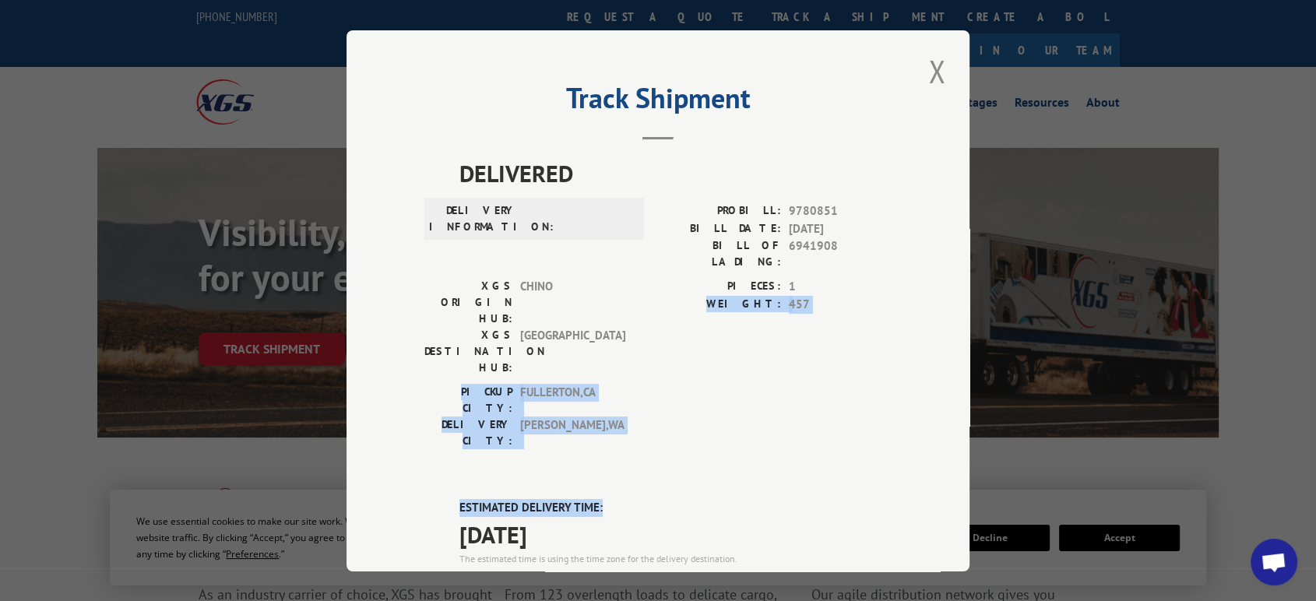
drag, startPoint x: 1003, startPoint y: 289, endPoint x: 1000, endPoint y: 385, distance: 95.8
click at [1000, 385] on div "Track Shipment DELIVERED DELIVERY INFORMATION: PROBILL: 9780851 BILL DATE: 09/1…" at bounding box center [658, 300] width 1316 height 601
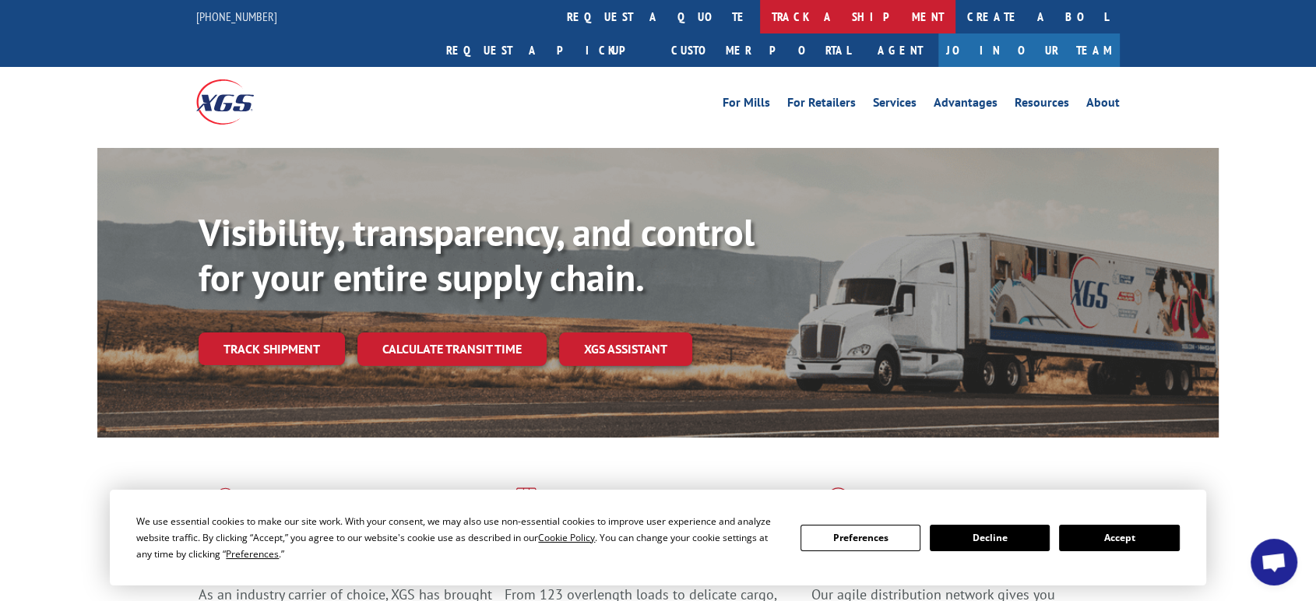
click at [760, 13] on link "track a shipment" at bounding box center [857, 16] width 195 height 33
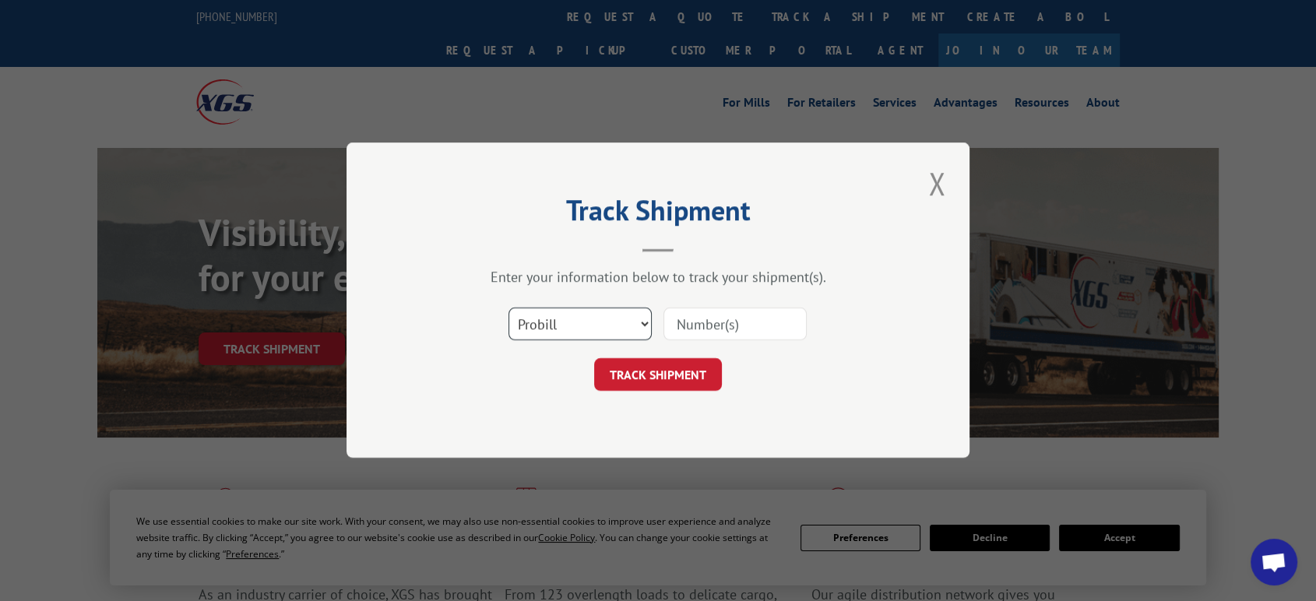
click at [585, 325] on select "Select category... Probill BOL PO" at bounding box center [579, 324] width 143 height 33
select select "bol"
click at [508, 308] on select "Select category... Probill BOL PO" at bounding box center [579, 324] width 143 height 33
drag, startPoint x: 679, startPoint y: 329, endPoint x: 1056, endPoint y: 370, distance: 379.1
click at [699, 329] on input at bounding box center [734, 324] width 143 height 33
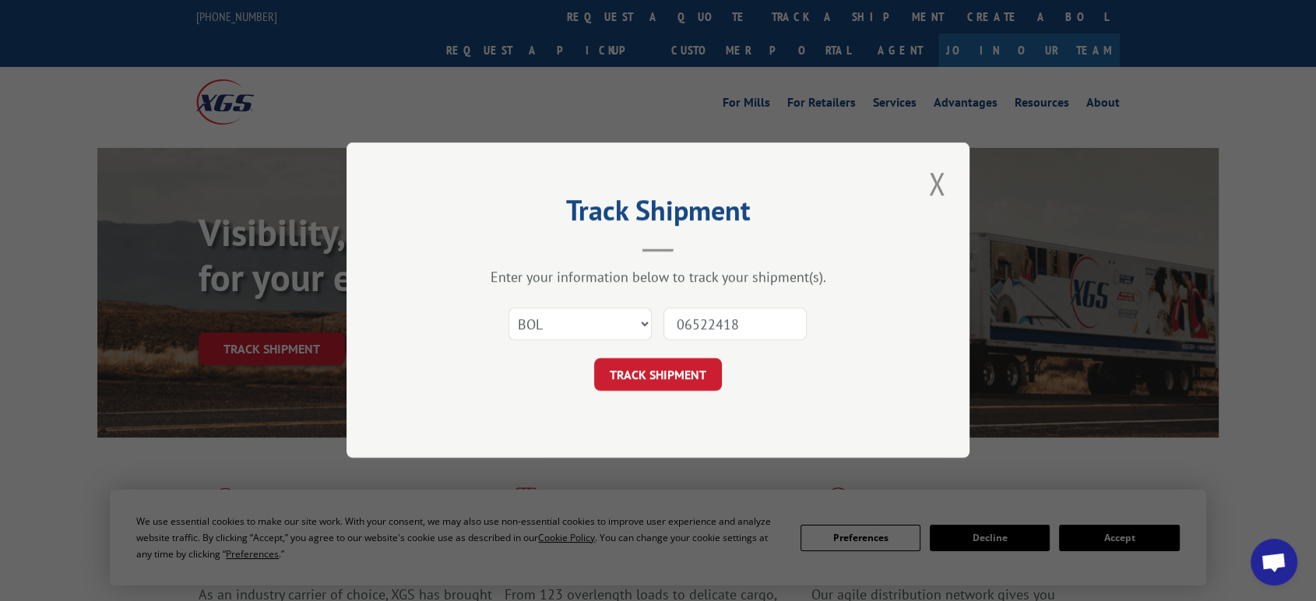
click at [594, 359] on button "TRACK SHIPMENT" at bounding box center [658, 375] width 128 height 33
type input "065224183"
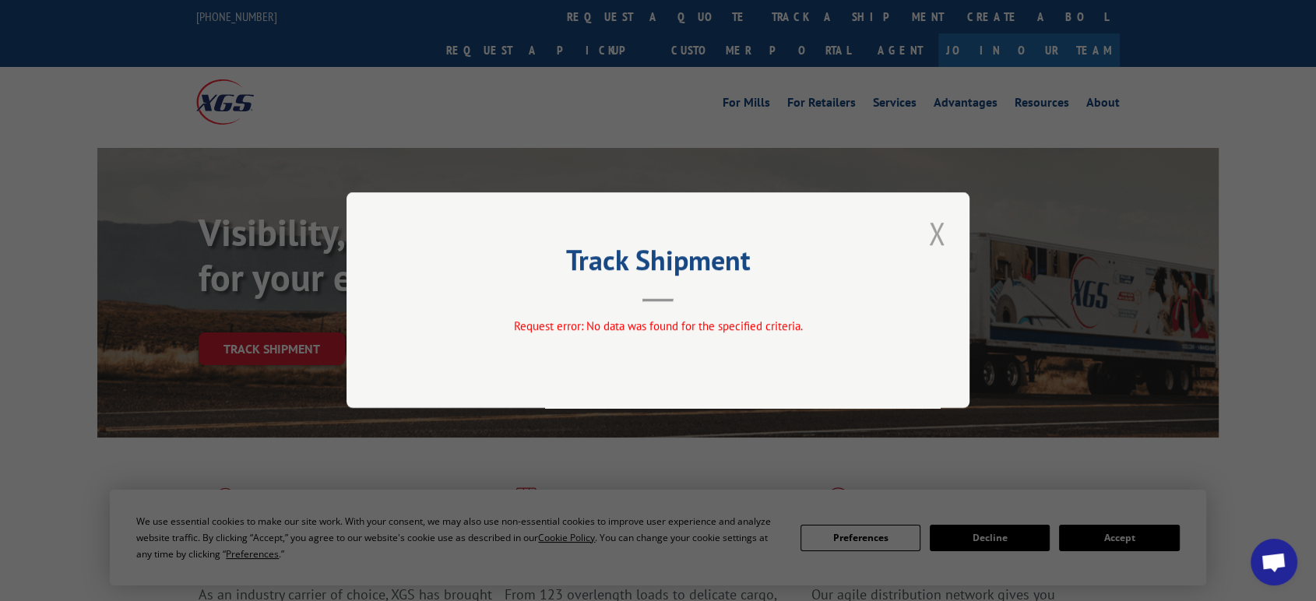
click at [936, 225] on button "Close modal" at bounding box center [936, 233] width 26 height 43
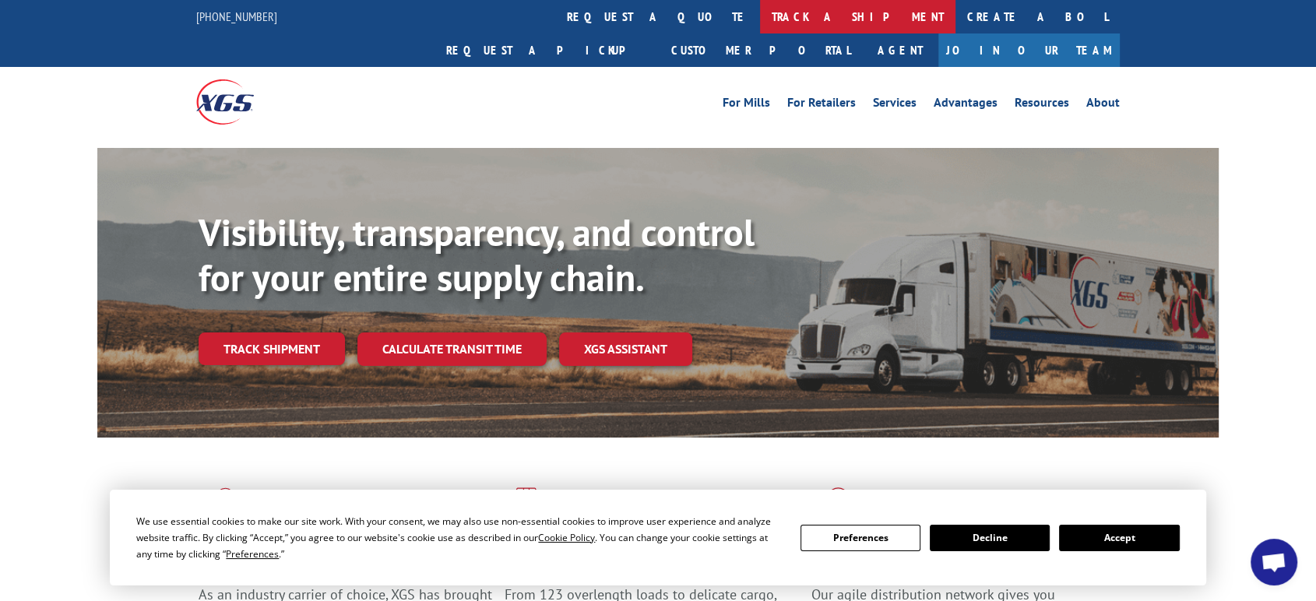
click at [760, 11] on link "track a shipment" at bounding box center [857, 16] width 195 height 33
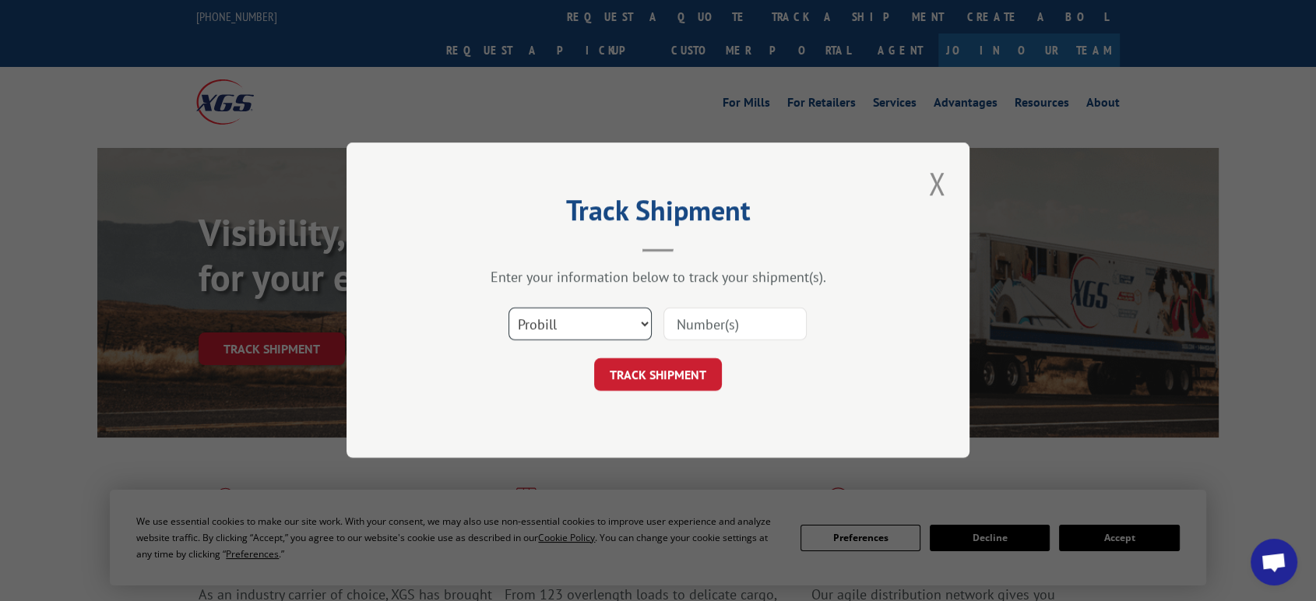
click at [548, 315] on select "Select category... Probill BOL PO" at bounding box center [579, 324] width 143 height 33
select select "po"
click at [508, 308] on select "Select category... Probill BOL PO" at bounding box center [579, 324] width 143 height 33
click at [692, 324] on input at bounding box center [734, 324] width 143 height 33
type input "06522418"
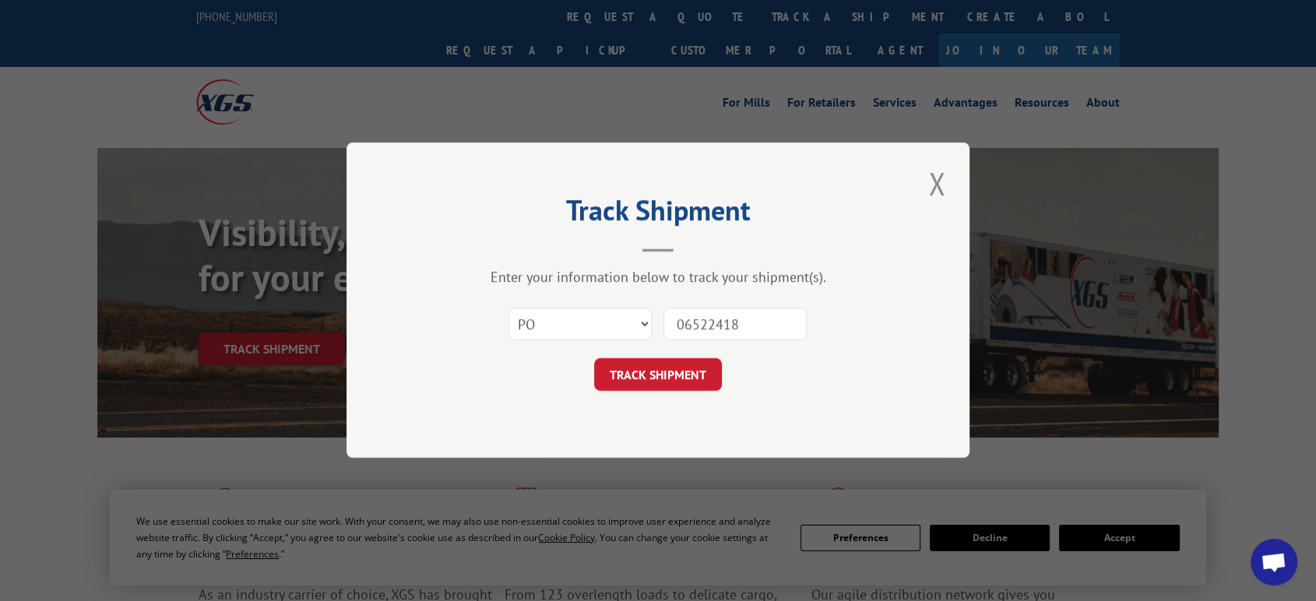
click at [594, 359] on button "TRACK SHIPMENT" at bounding box center [658, 375] width 128 height 33
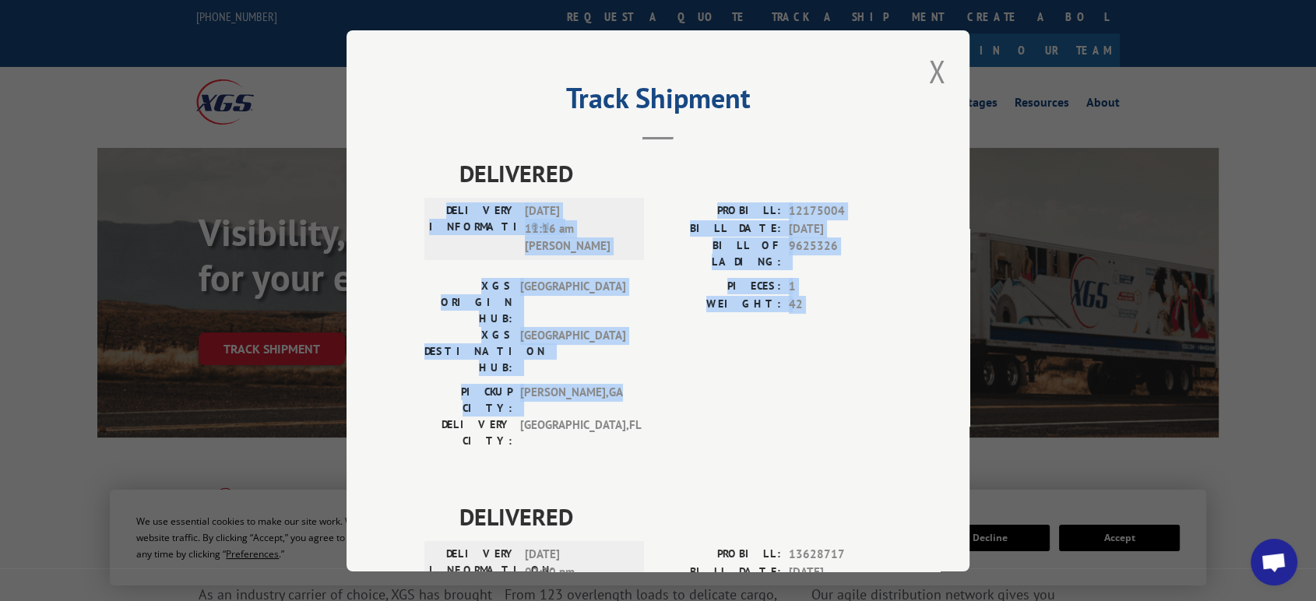
drag, startPoint x: 976, startPoint y: 141, endPoint x: 976, endPoint y: 334, distance: 193.1
click at [976, 334] on div "Track Shipment DELIVERED DELIVERY INFORMATION: [DATE] 11:16 am [PERSON_NAME]: 1…" at bounding box center [658, 300] width 1316 height 601
click at [892, 330] on div "Track Shipment DELIVERED DELIVERY INFORMATION: [DATE] 11:16 am [PERSON_NAME]: 1…" at bounding box center [657, 300] width 623 height 541
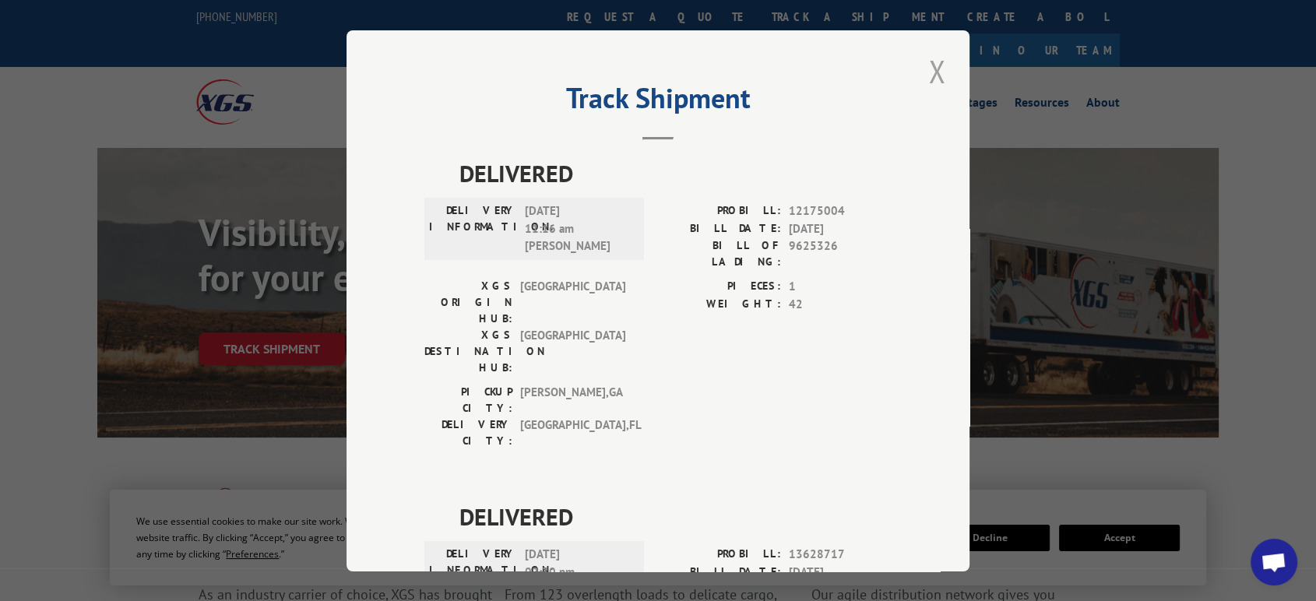
click at [932, 66] on button "Close modal" at bounding box center [936, 71] width 26 height 43
